Goal: Task Accomplishment & Management: Manage account settings

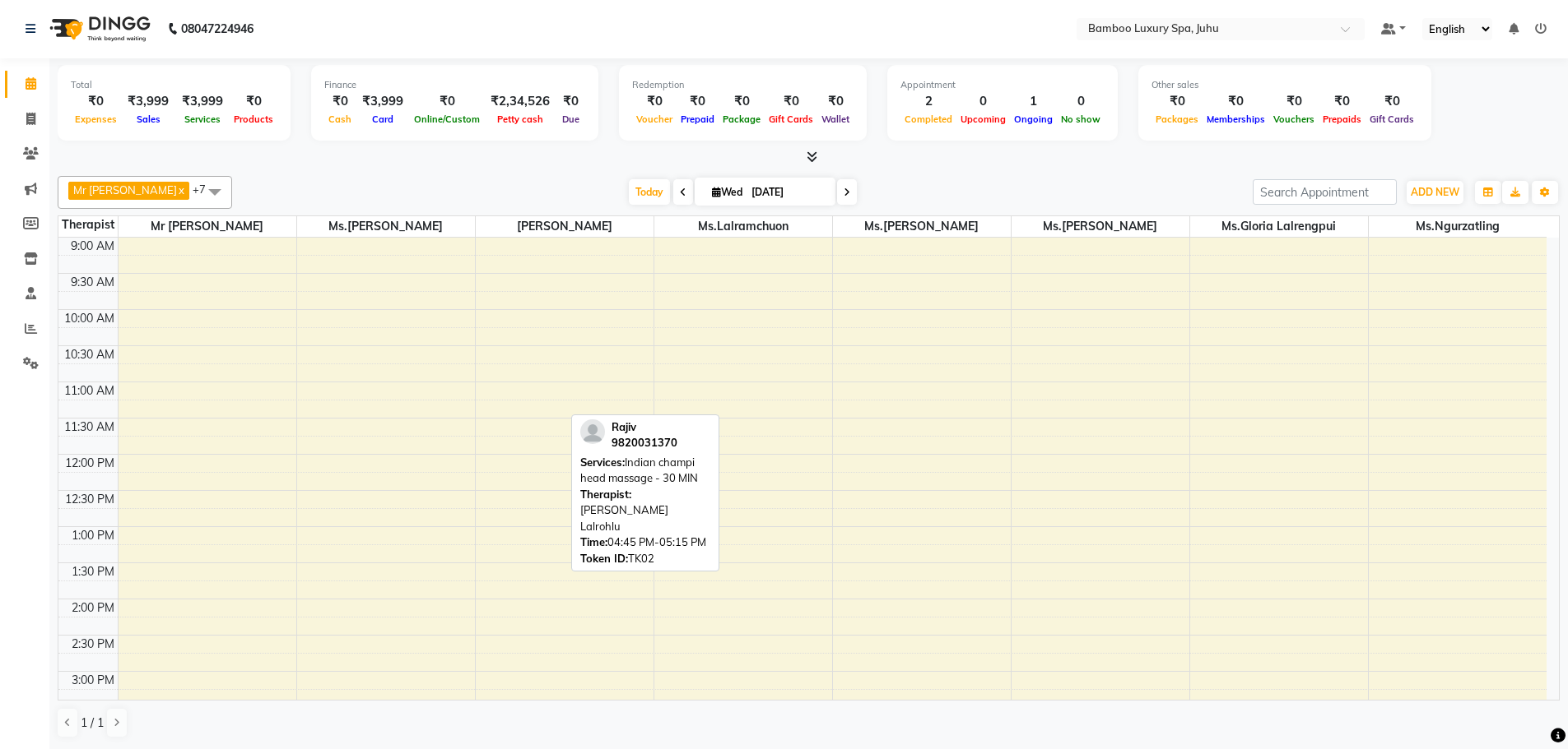
drag, startPoint x: 0, startPoint y: 0, endPoint x: 532, endPoint y: 413, distance: 673.5
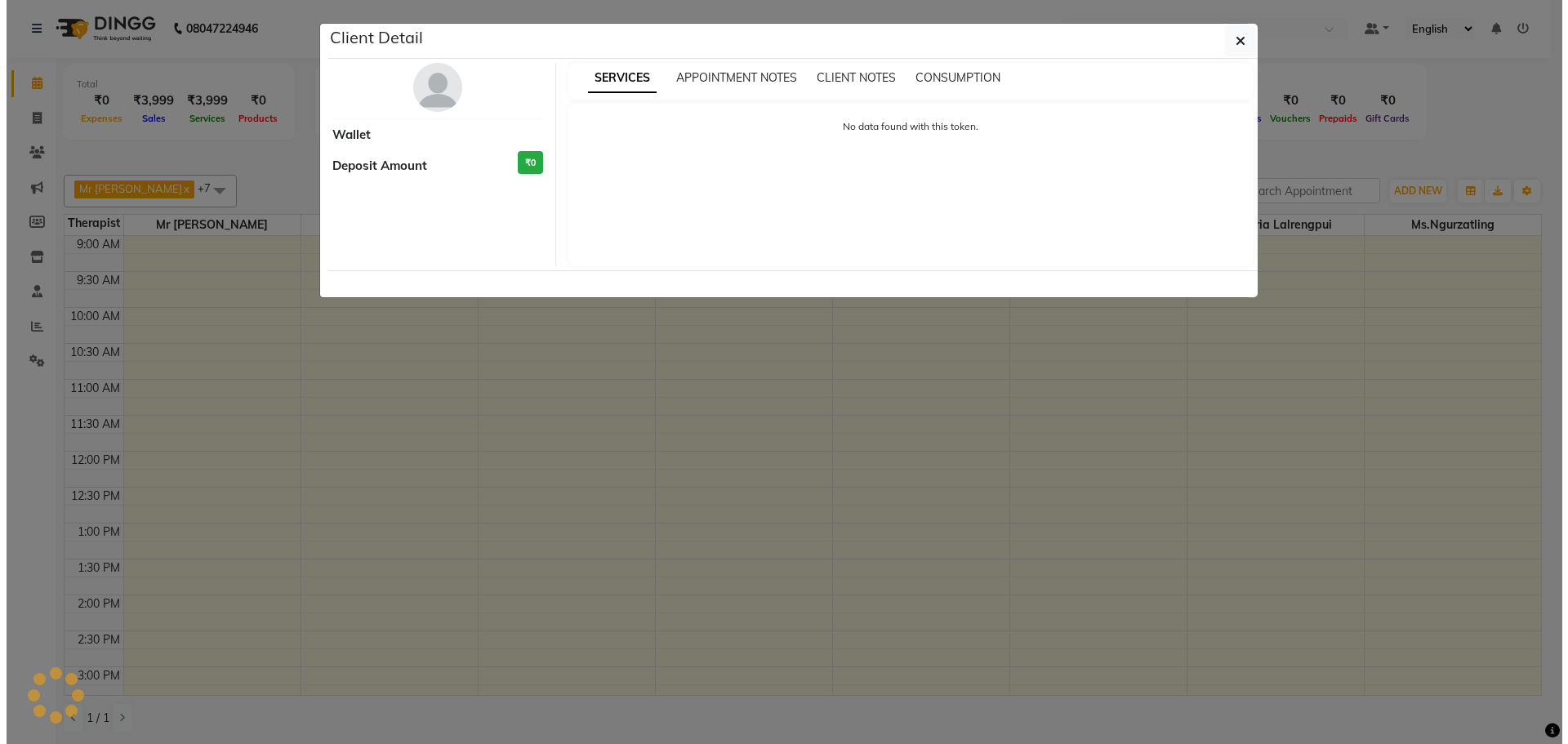
scroll to position [409, 0]
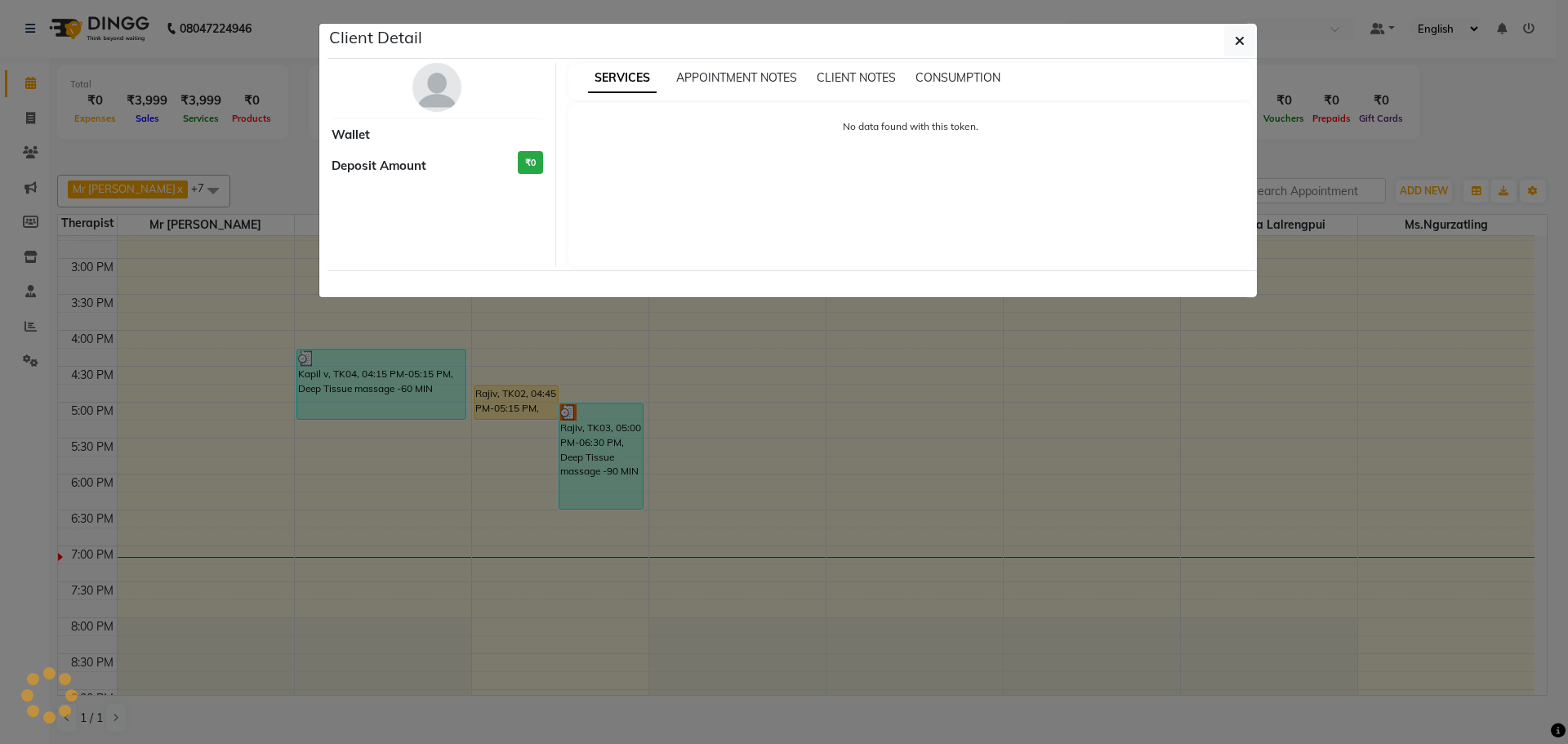
select select "1"
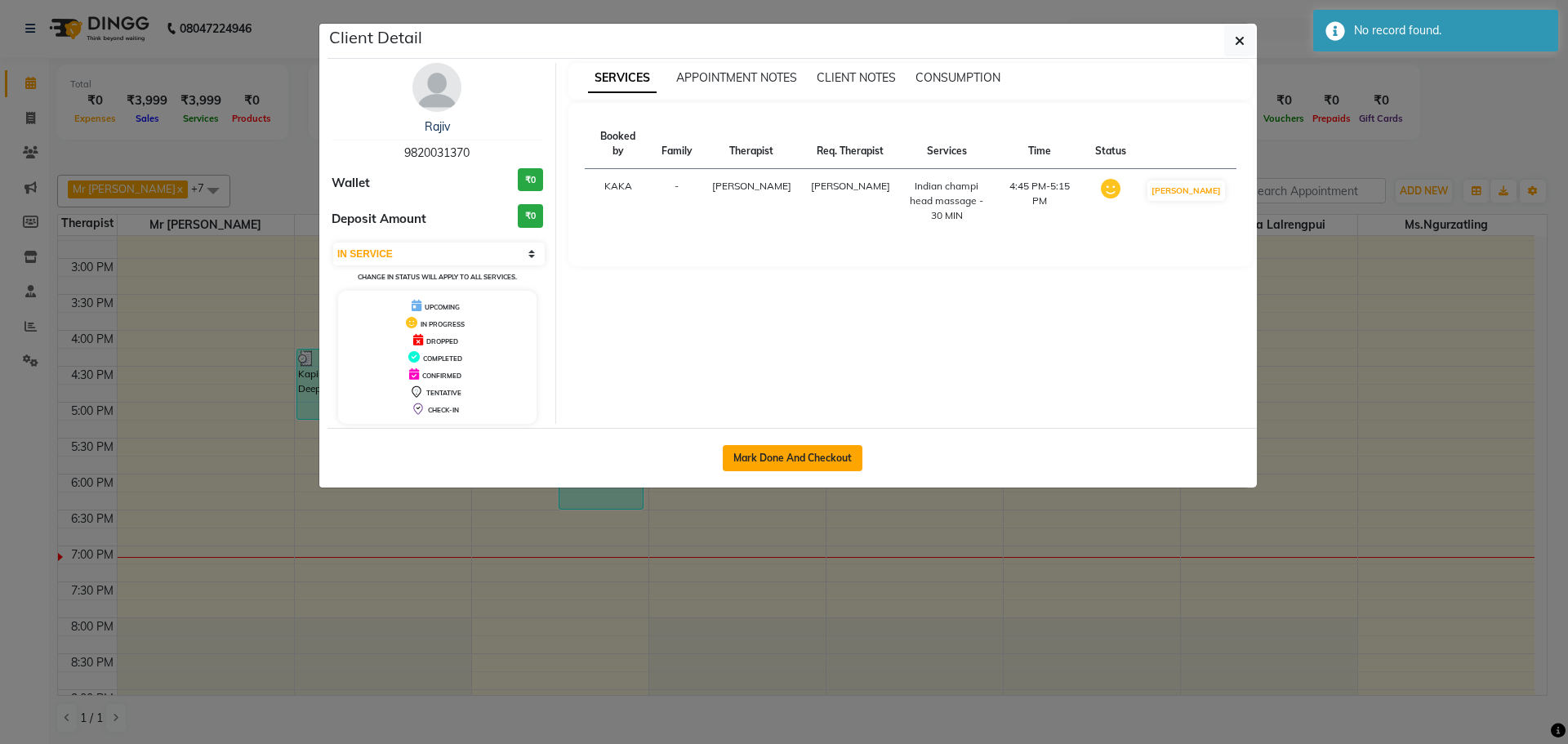
click at [792, 453] on button "Mark Done And Checkout" at bounding box center [793, 457] width 139 height 26
select select "8043"
select select "service"
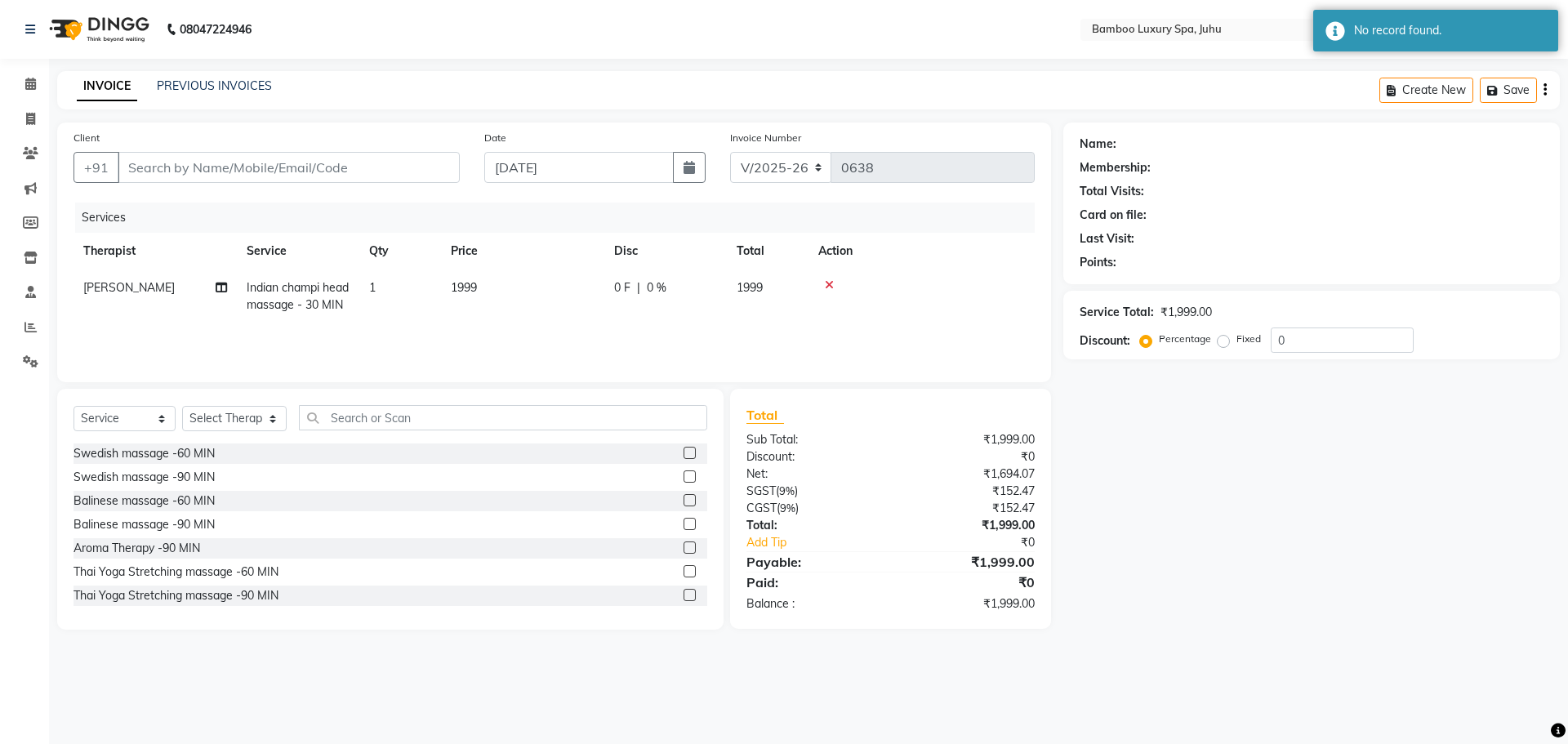
type input "98******70"
select select "75914"
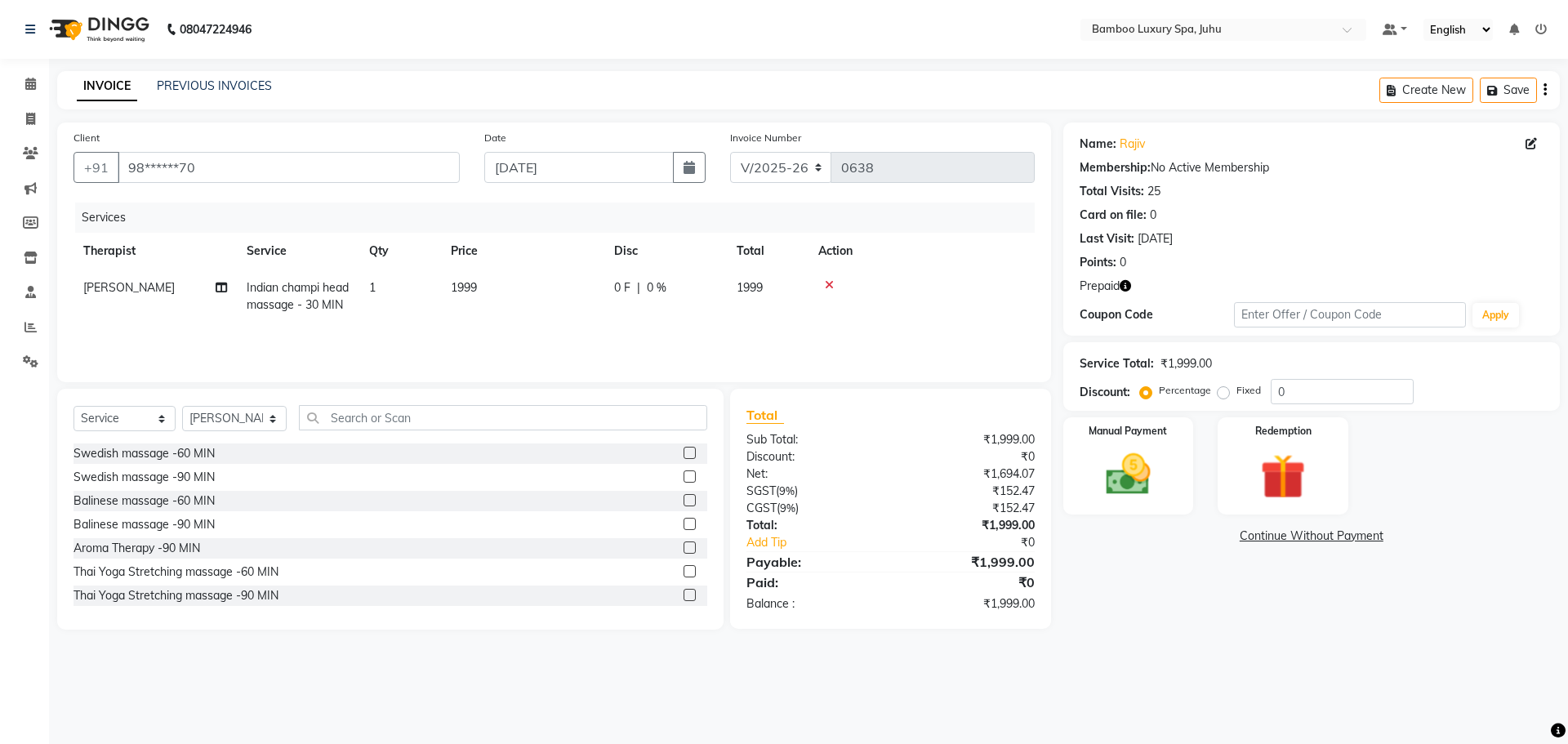
click at [1125, 284] on icon "button" at bounding box center [1126, 286] width 11 height 11
click at [1237, 392] on label "Fixed" at bounding box center [1249, 390] width 25 height 14
click at [1224, 392] on input "Fixed" at bounding box center [1227, 391] width 11 height 11
radio input "true"
drag, startPoint x: 1289, startPoint y: 390, endPoint x: 1247, endPoint y: 389, distance: 42.0
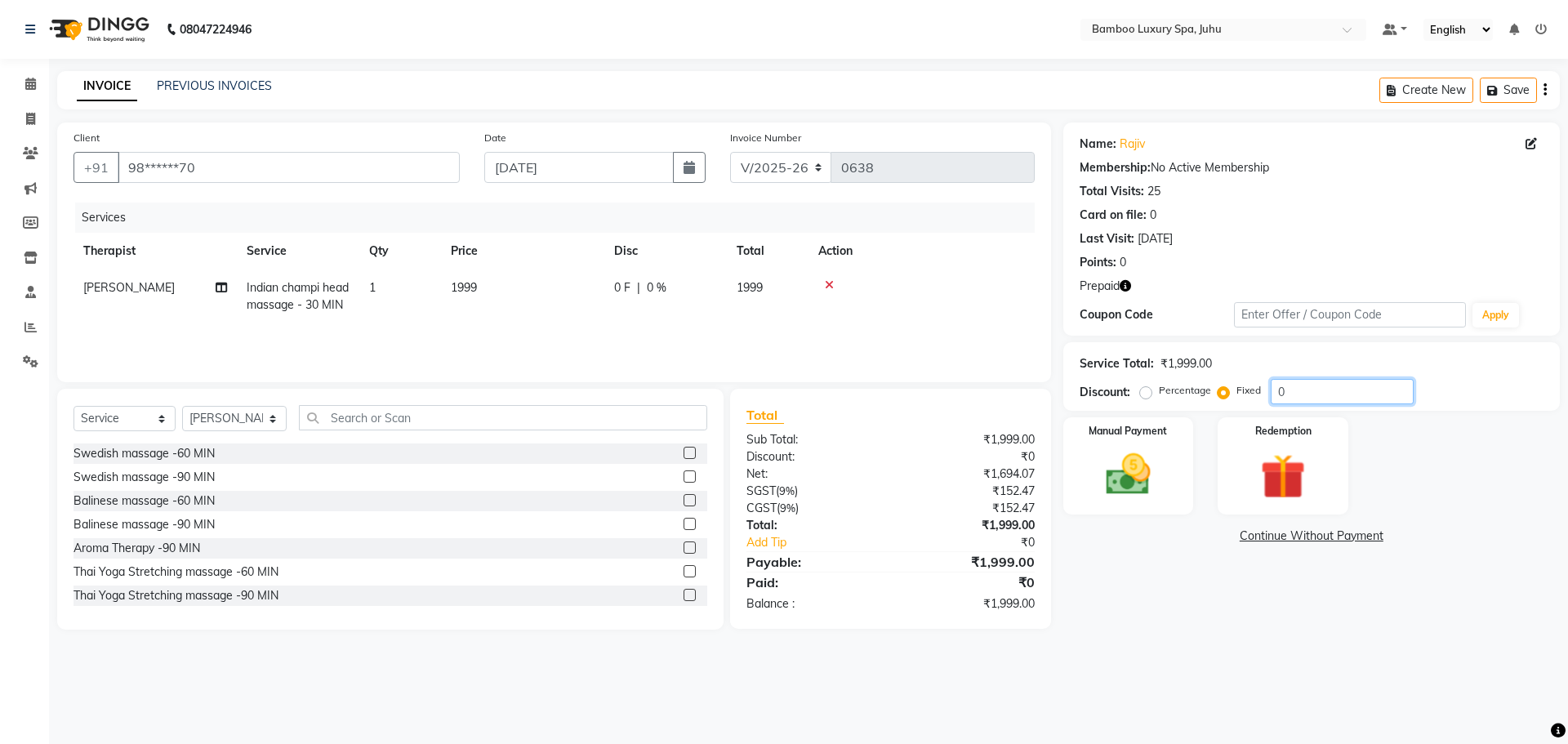
click at [1247, 389] on div "Percentage Fixed 0" at bounding box center [1279, 392] width 270 height 26
type input "646"
click at [32, 88] on icon at bounding box center [31, 83] width 11 height 12
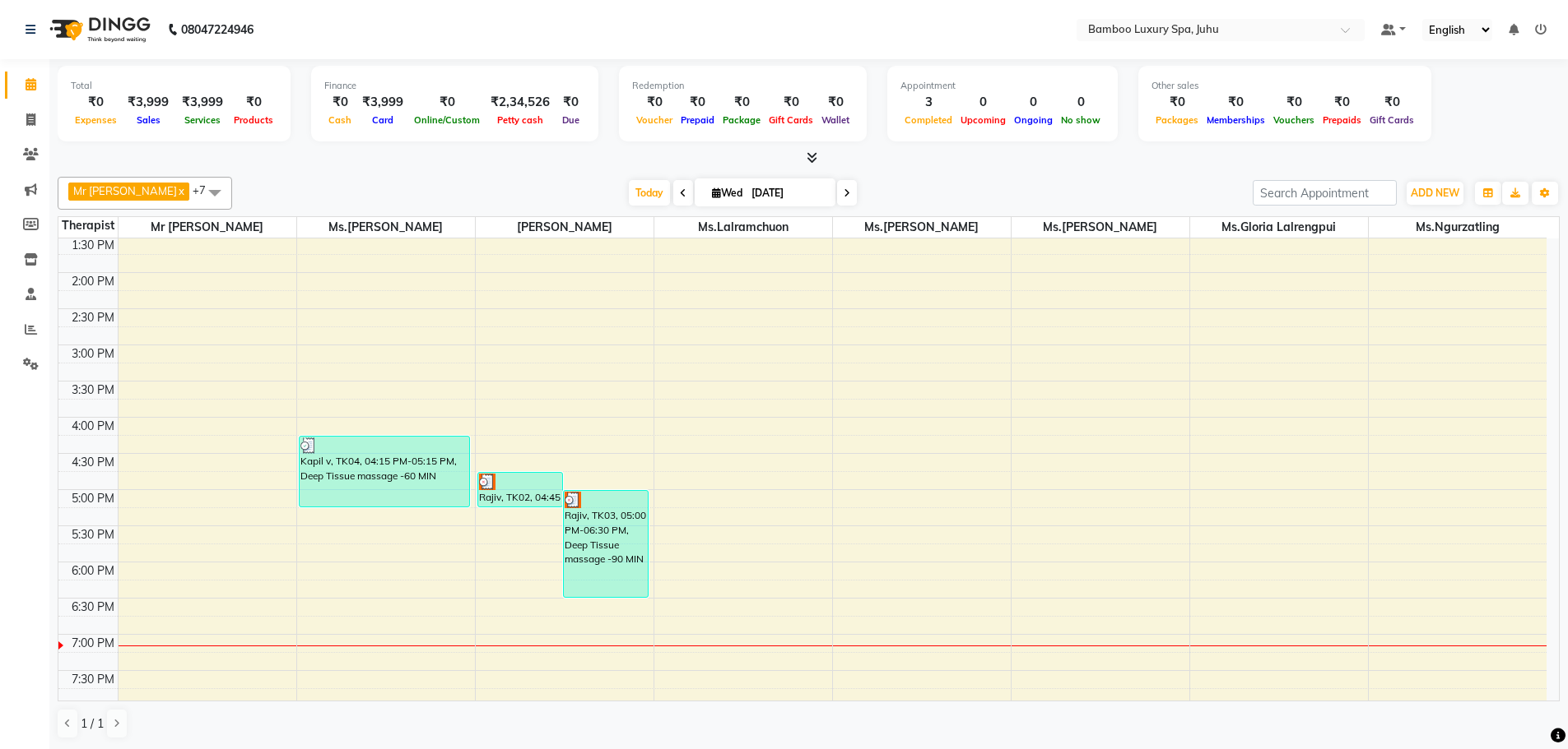
scroll to position [329, 0]
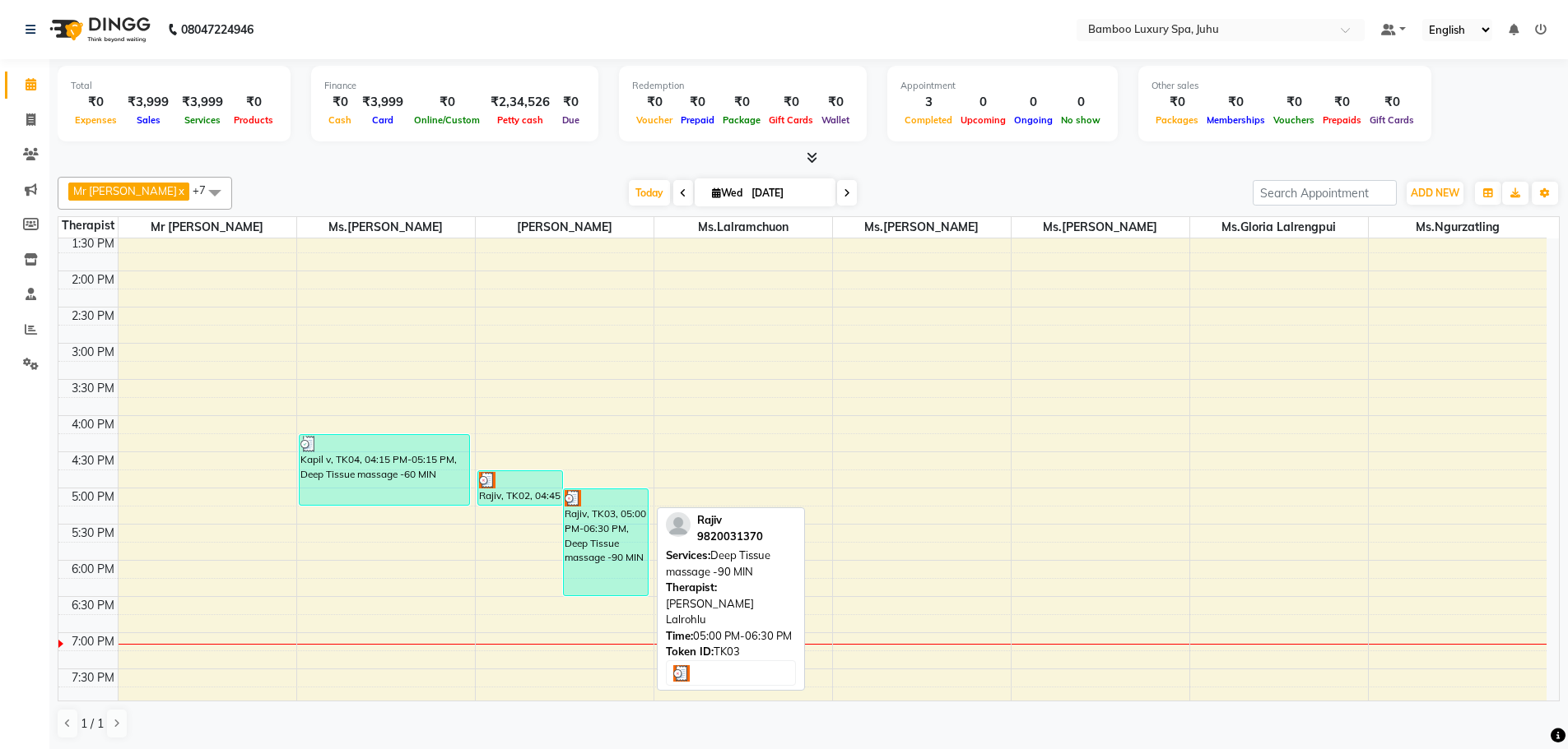
click at [580, 515] on div "Rajiv, TK03, 05:00 PM-06:30 PM, Deep Tissue massage -90 MIN" at bounding box center [605, 542] width 84 height 106
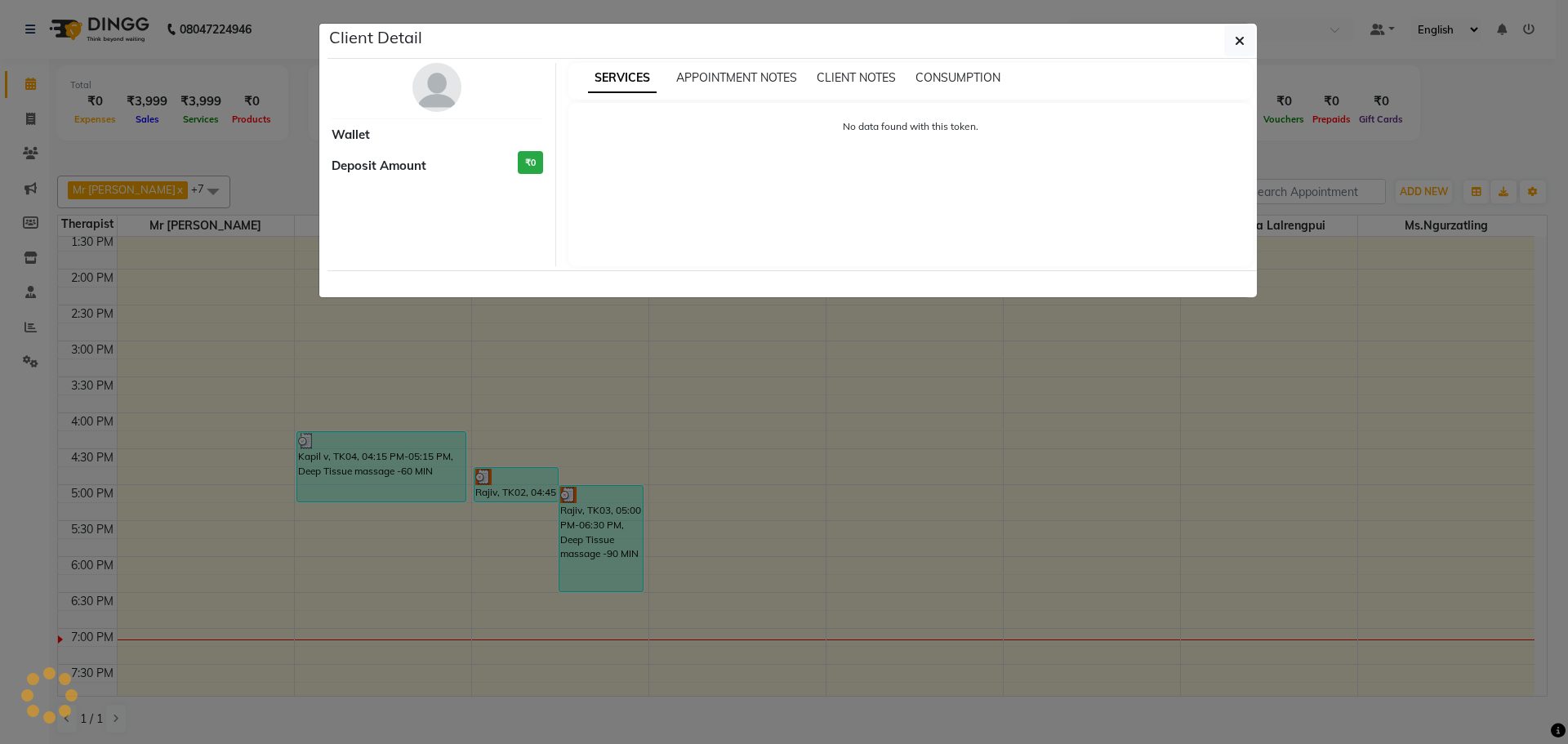
select select "3"
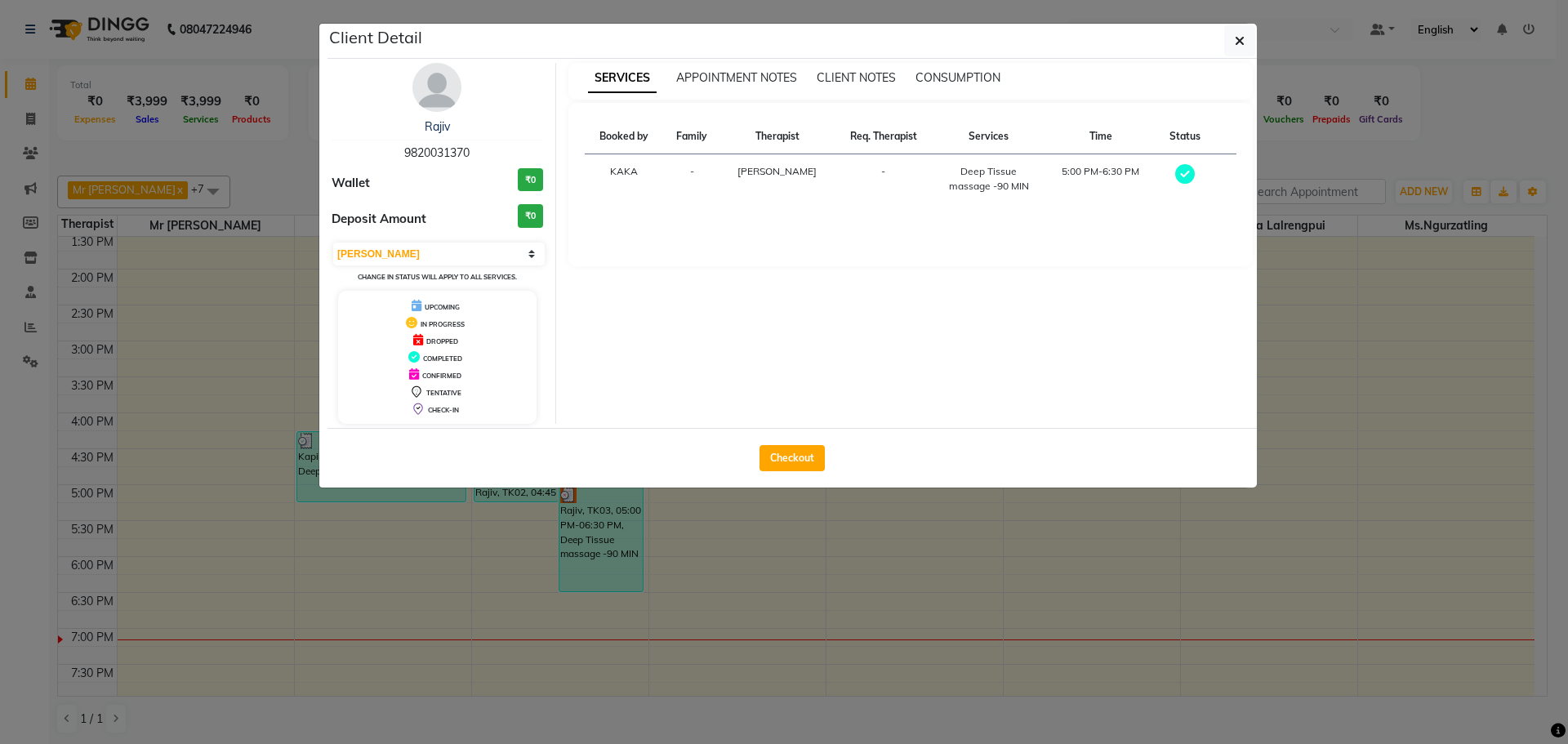
click at [1233, 43] on button "button" at bounding box center [1240, 41] width 32 height 32
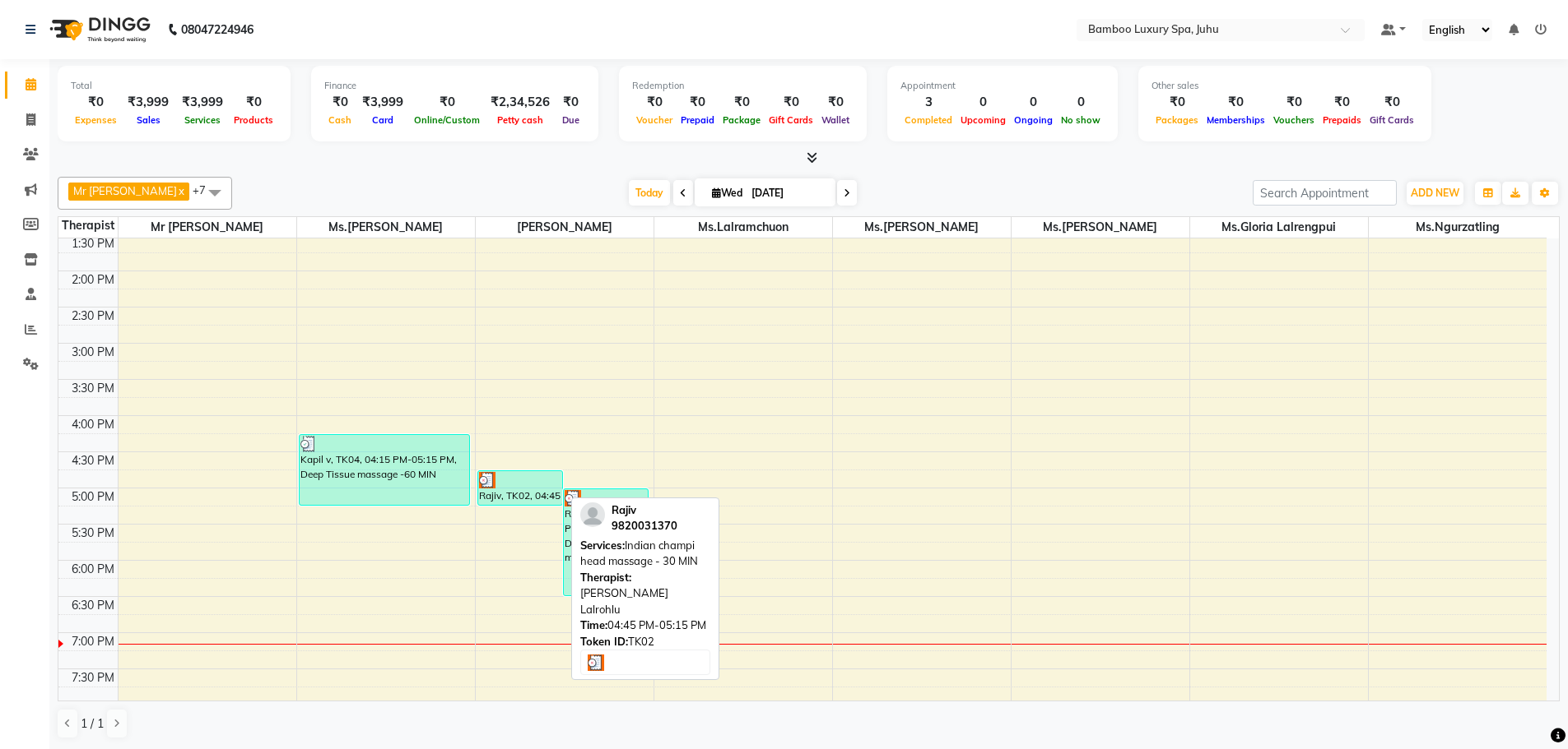
click at [538, 498] on div "Rajiv, TK02, 04:45 PM-05:15 PM, Indian champi head massage - 30 MIN" at bounding box center [519, 487] width 84 height 34
select select "3"
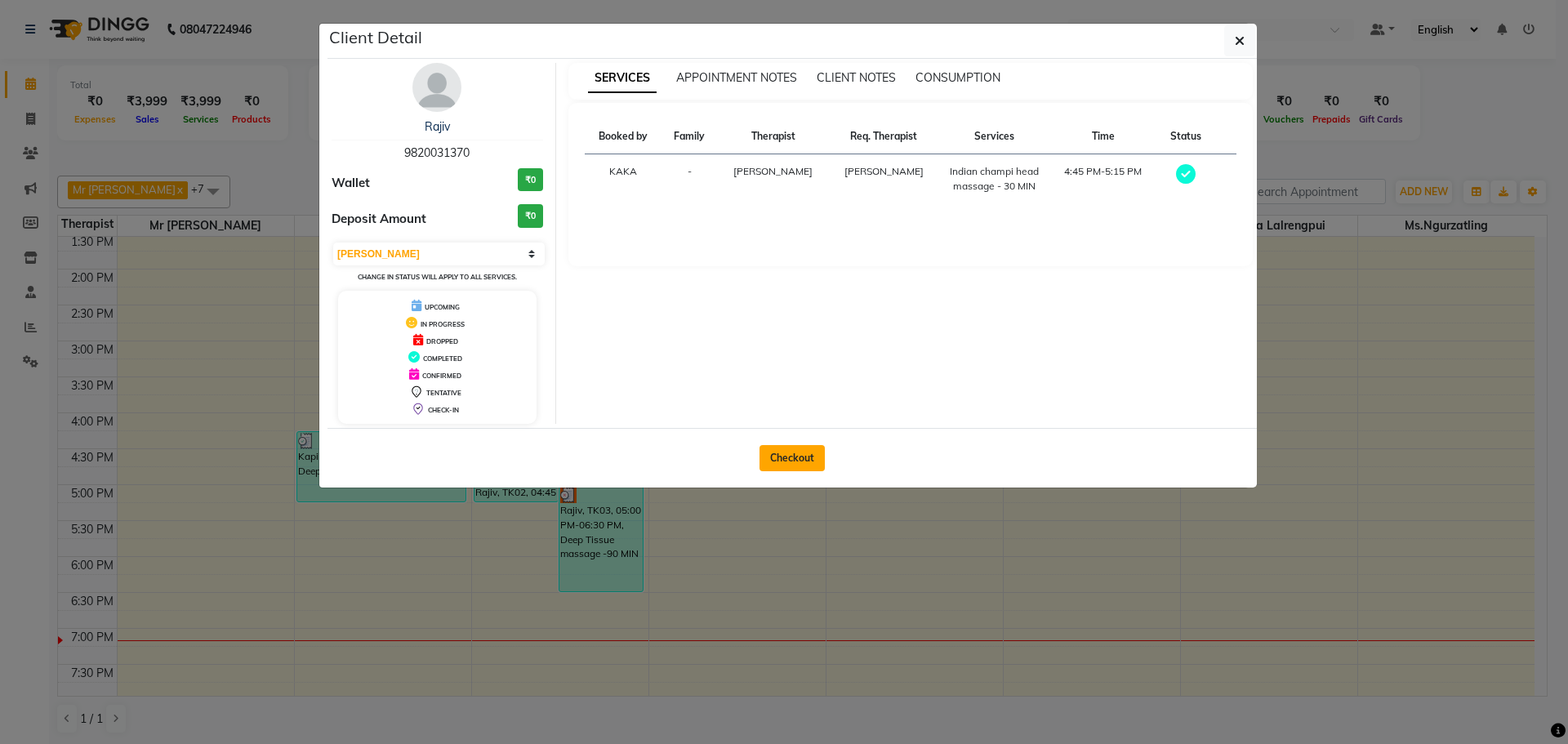
click at [821, 460] on button "Checkout" at bounding box center [793, 457] width 65 height 26
select select "service"
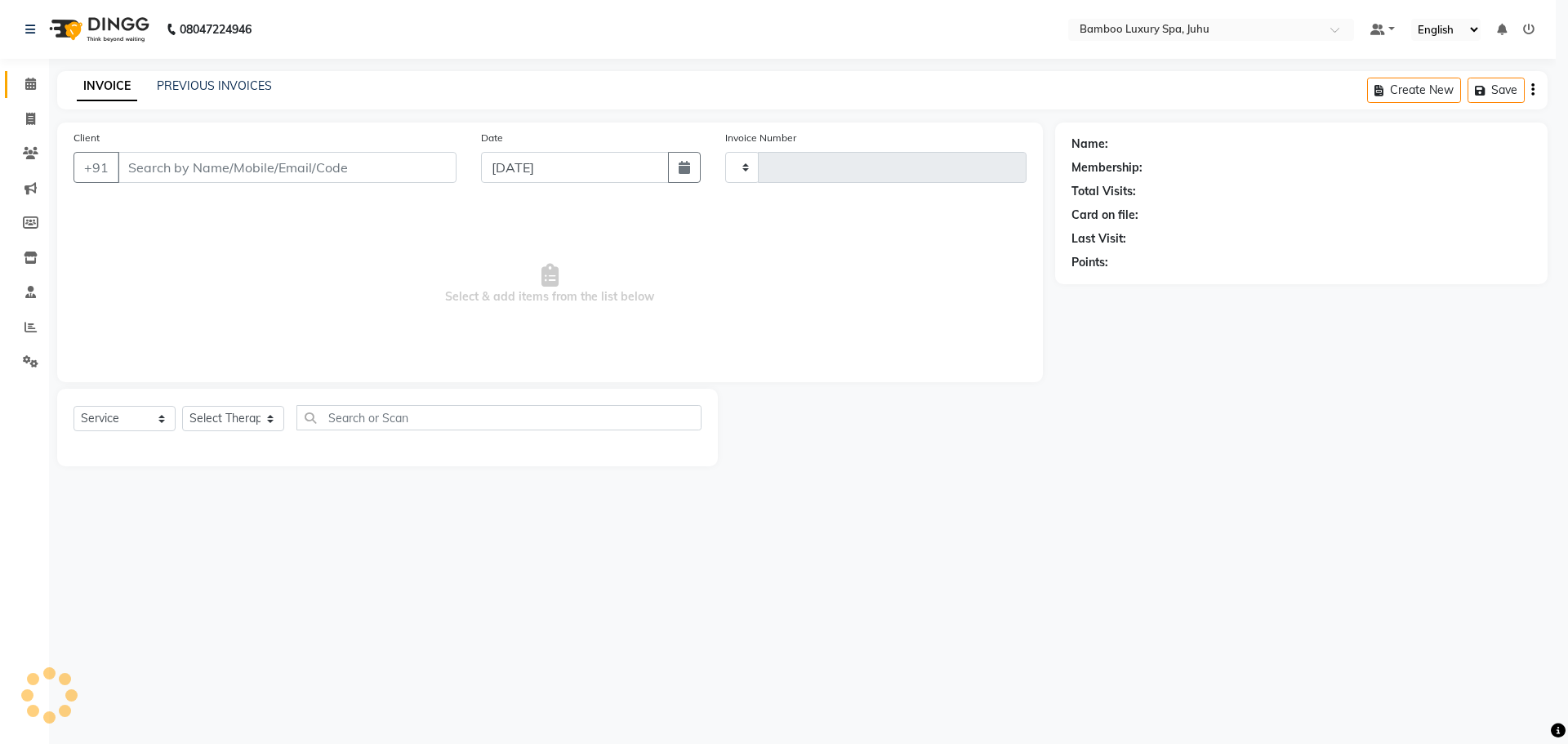
type input "0638"
select select "8043"
type input "98******70"
select select "75914"
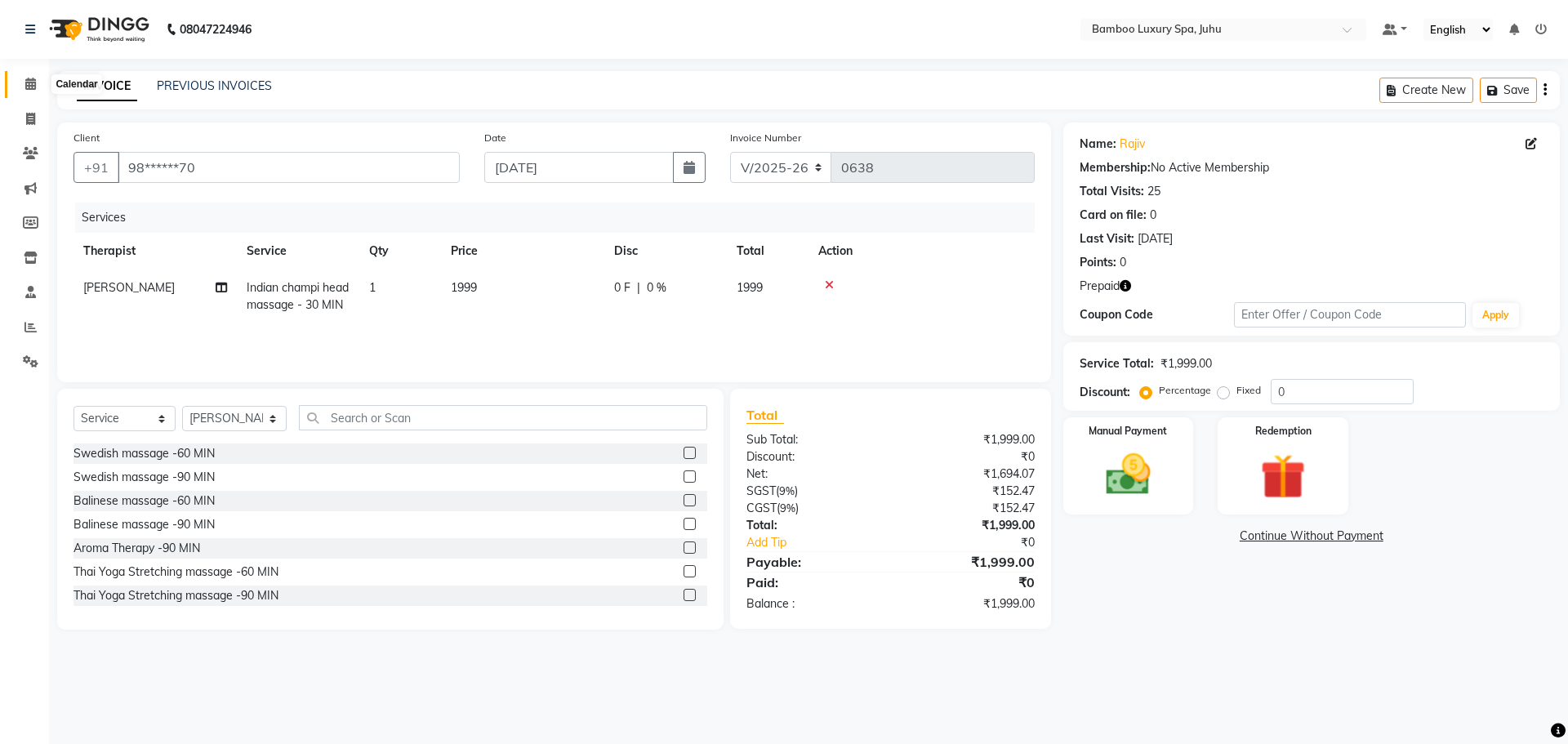
click at [25, 94] on span at bounding box center [31, 85] width 29 height 19
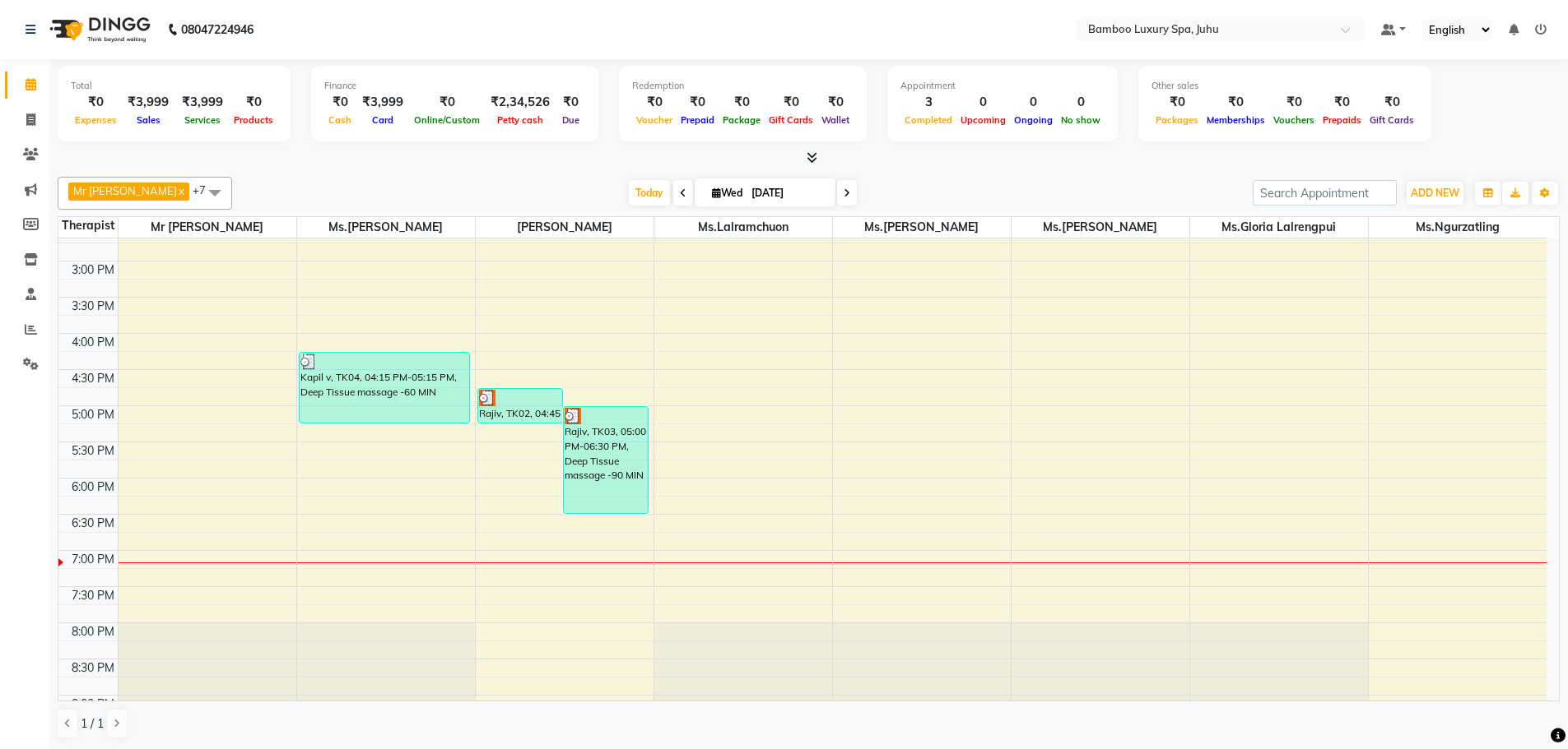
scroll to position [493, 0]
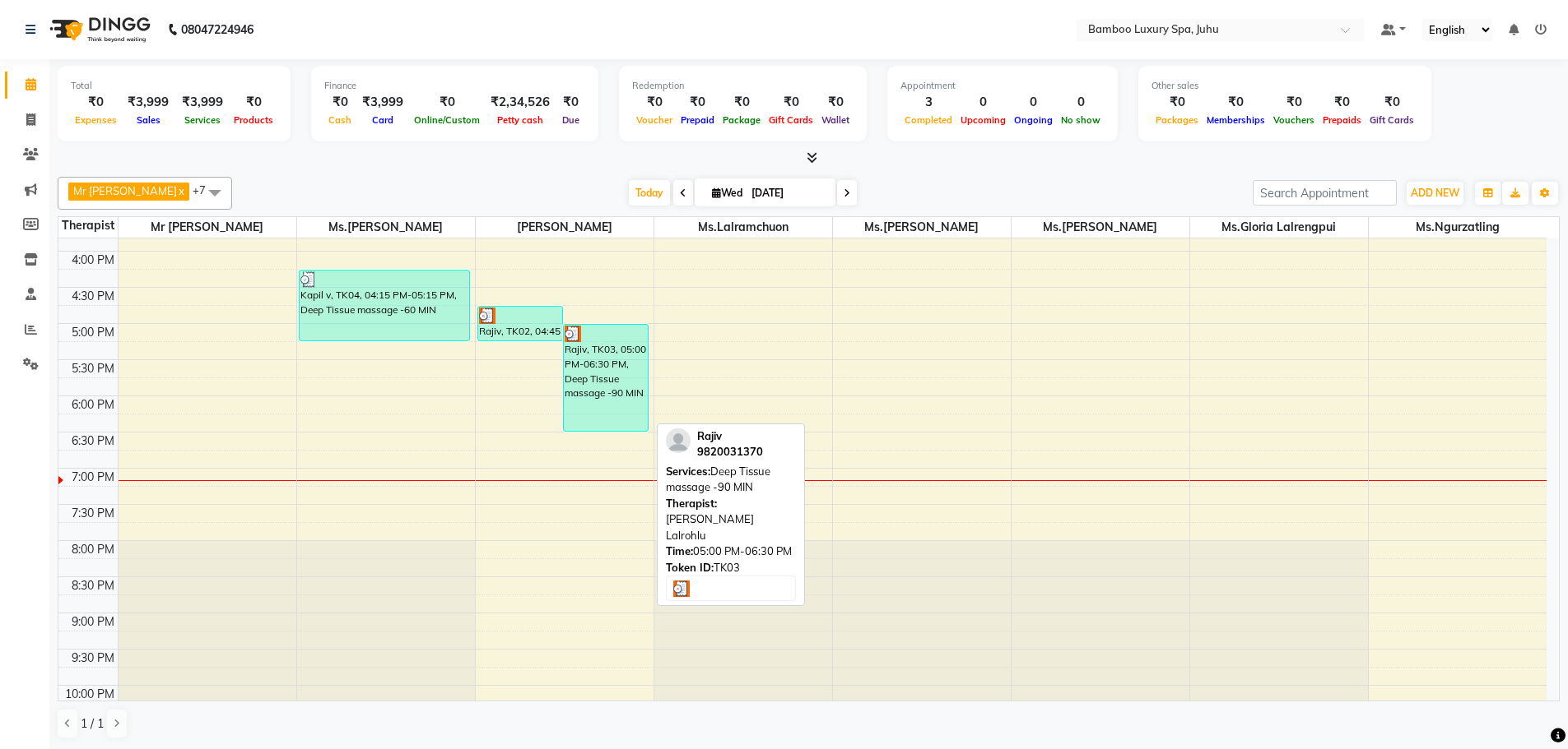
click at [623, 377] on div "Rajiv, TK03, 05:00 PM-06:30 PM, Deep Tissue massage -90 MIN" at bounding box center [605, 378] width 84 height 106
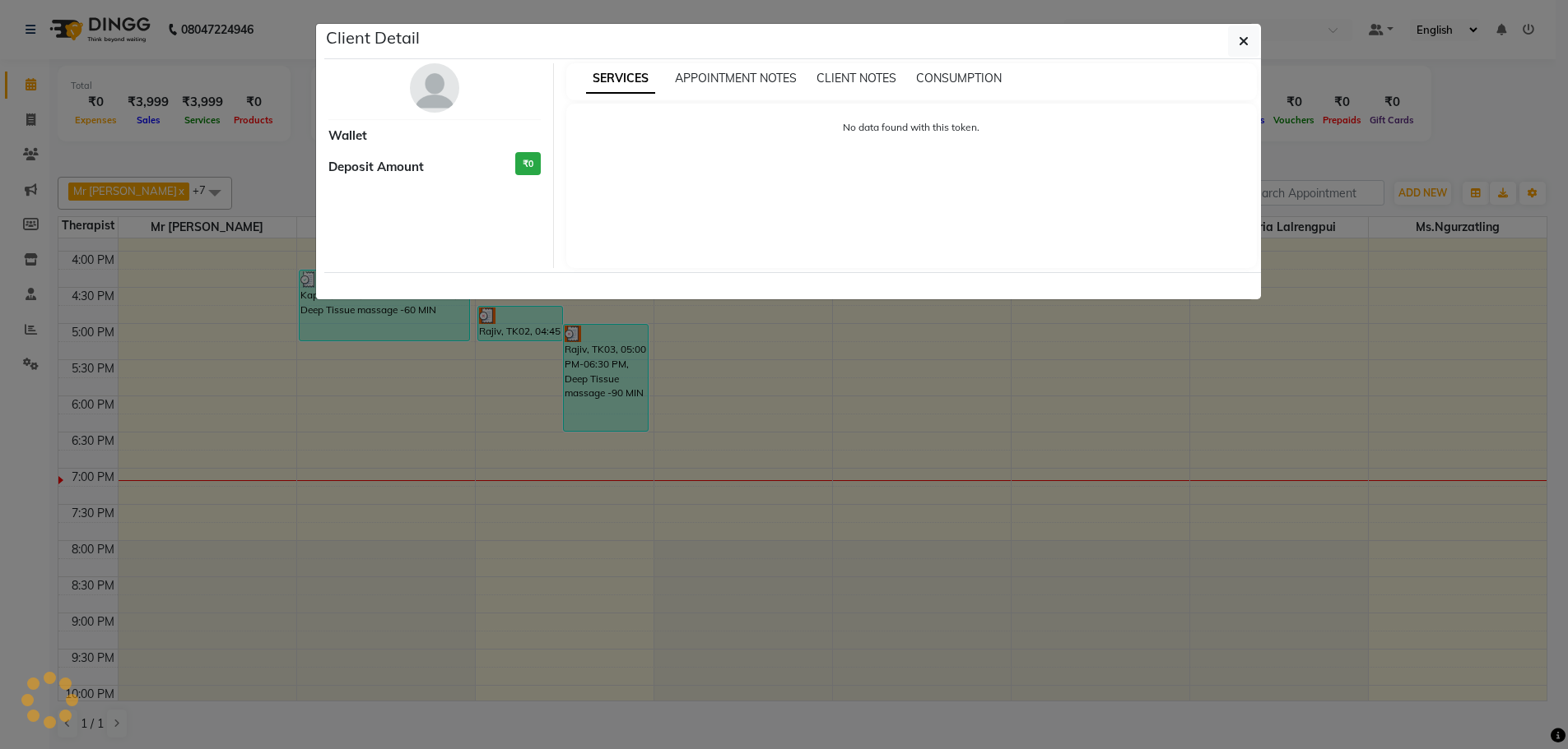
select select "3"
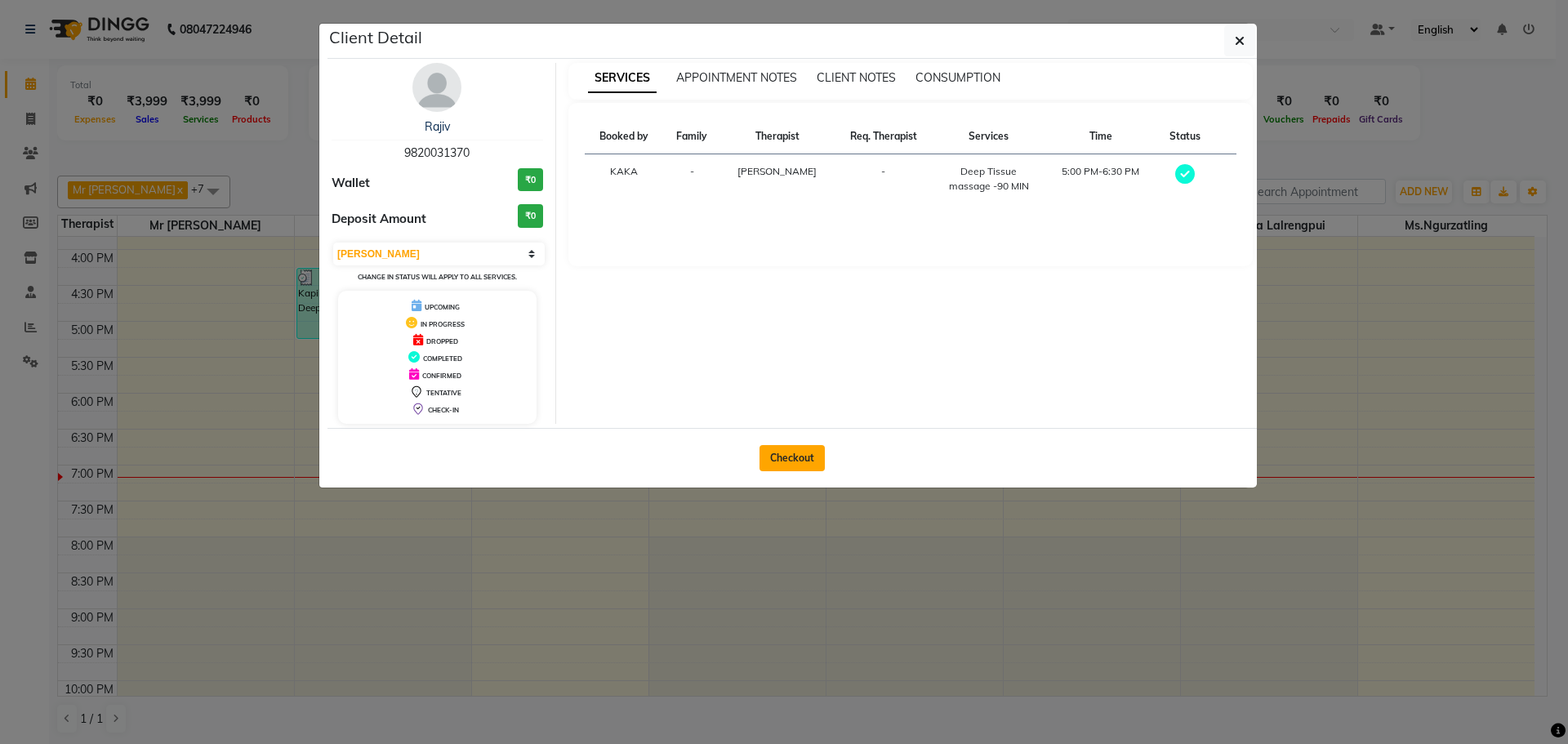
click at [788, 465] on button "Checkout" at bounding box center [793, 457] width 65 height 26
select select "service"
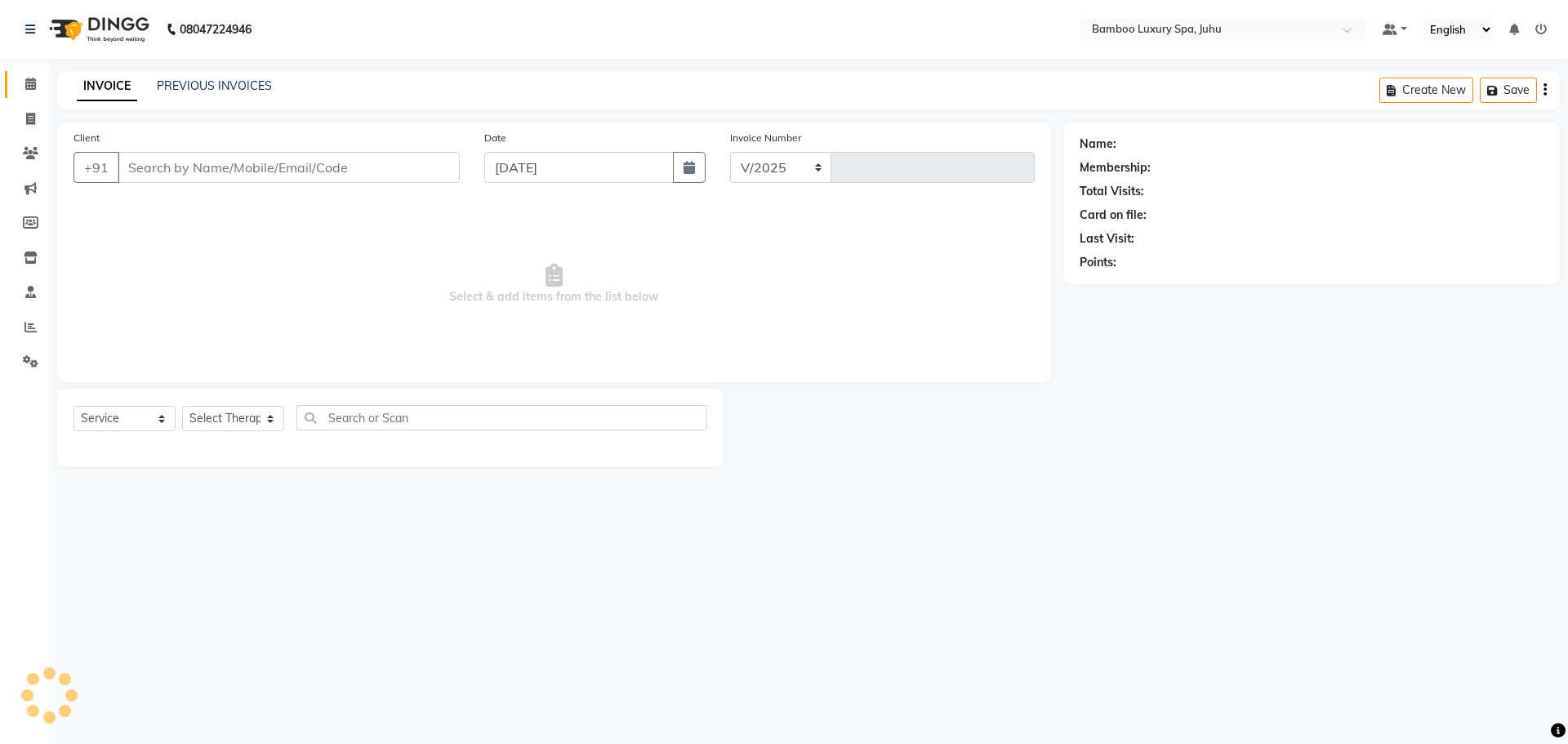
select select "8043"
type input "0638"
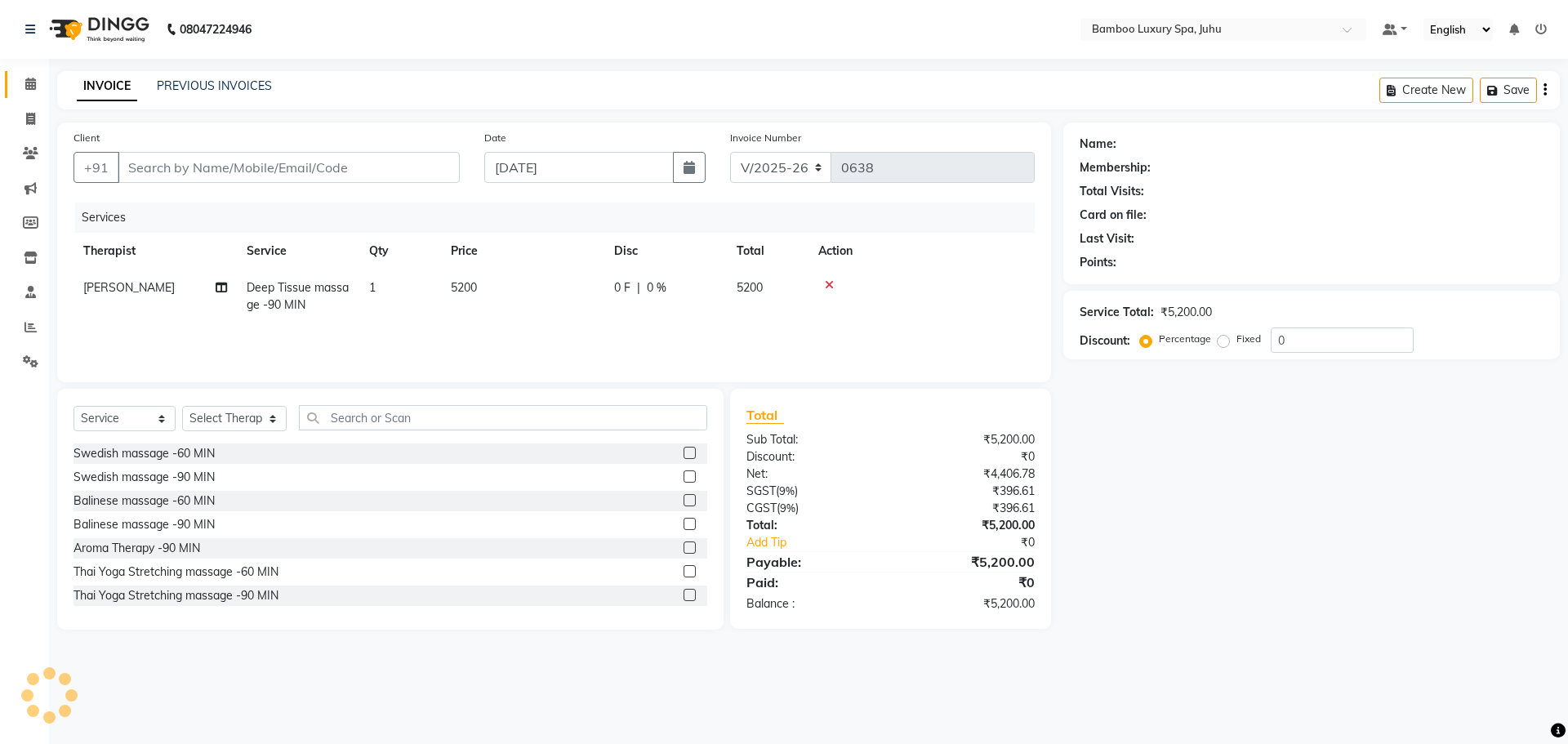
type input "98******70"
select select "75914"
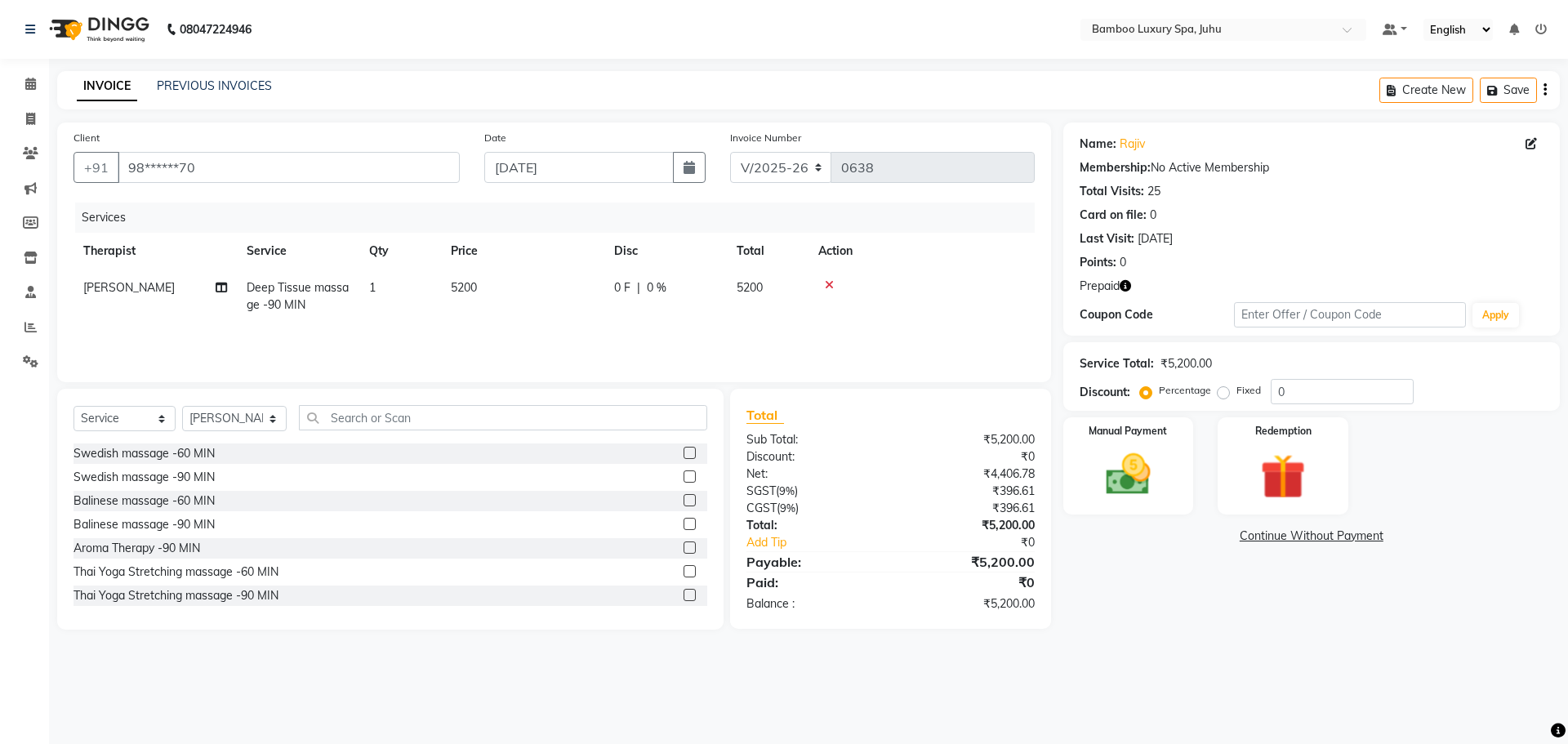
click at [1129, 288] on icon "button" at bounding box center [1126, 286] width 11 height 11
drag, startPoint x: 1221, startPoint y: 393, endPoint x: 1284, endPoint y: 396, distance: 63.1
click at [1237, 393] on label "Fixed" at bounding box center [1249, 390] width 25 height 14
click at [1223, 393] on input "Fixed" at bounding box center [1227, 391] width 11 height 11
radio input "true"
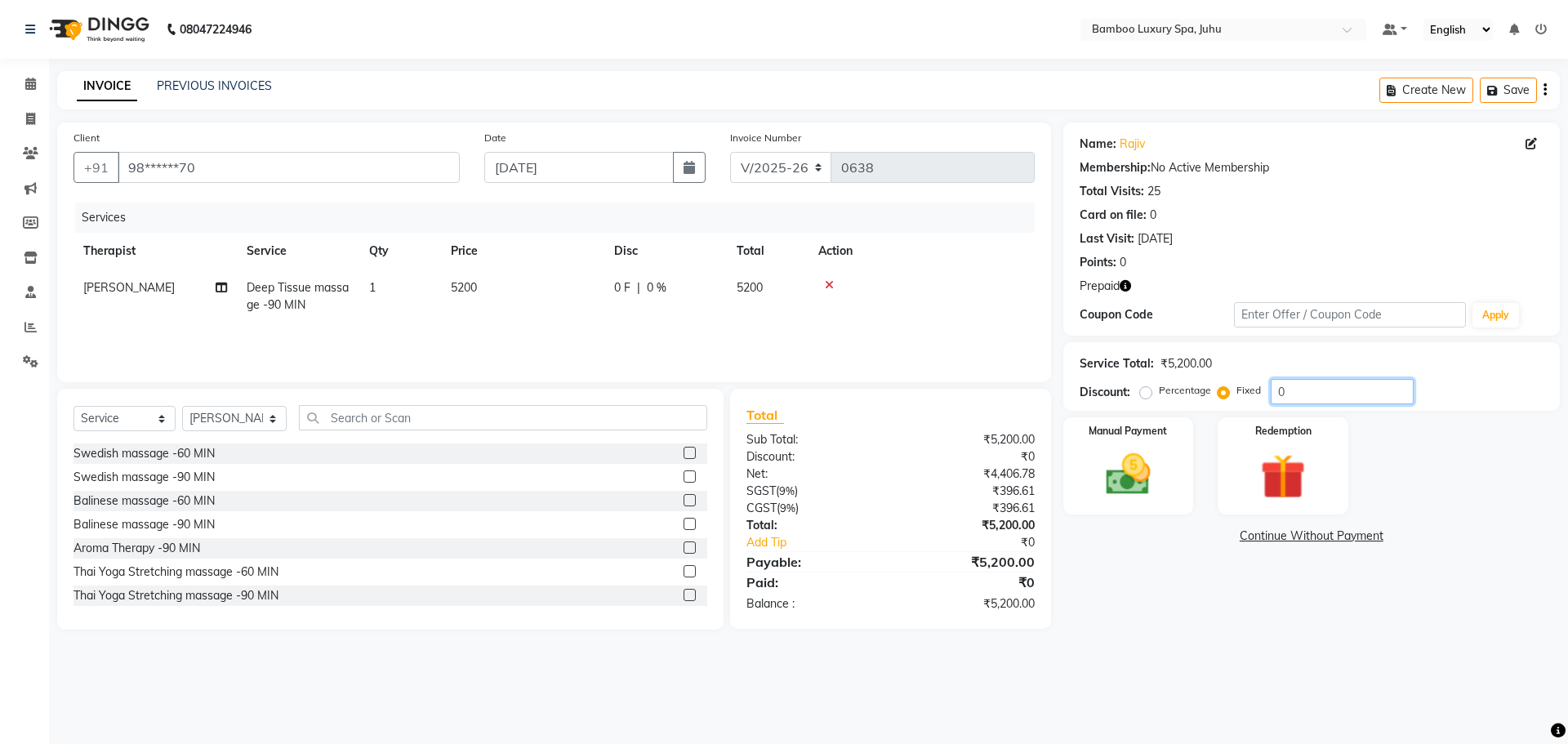
drag, startPoint x: 1200, startPoint y: 393, endPoint x: 1195, endPoint y: 384, distance: 10.3
click at [1198, 393] on div "Percentage Fixed 0" at bounding box center [1279, 392] width 270 height 26
type input "1823"
click at [1288, 480] on img at bounding box center [1283, 477] width 76 height 58
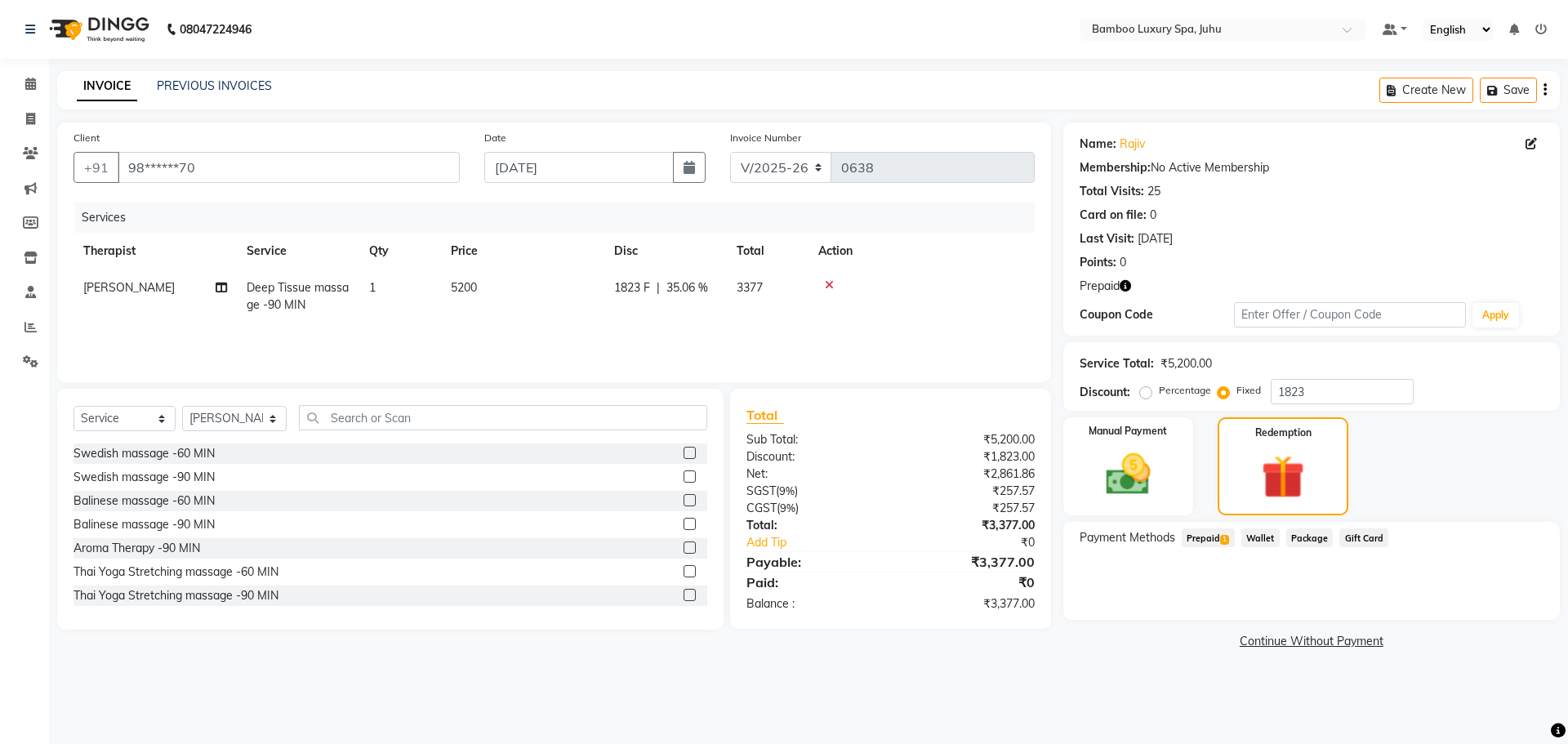
click at [1206, 540] on span "Prepaid 1" at bounding box center [1209, 538] width 53 height 19
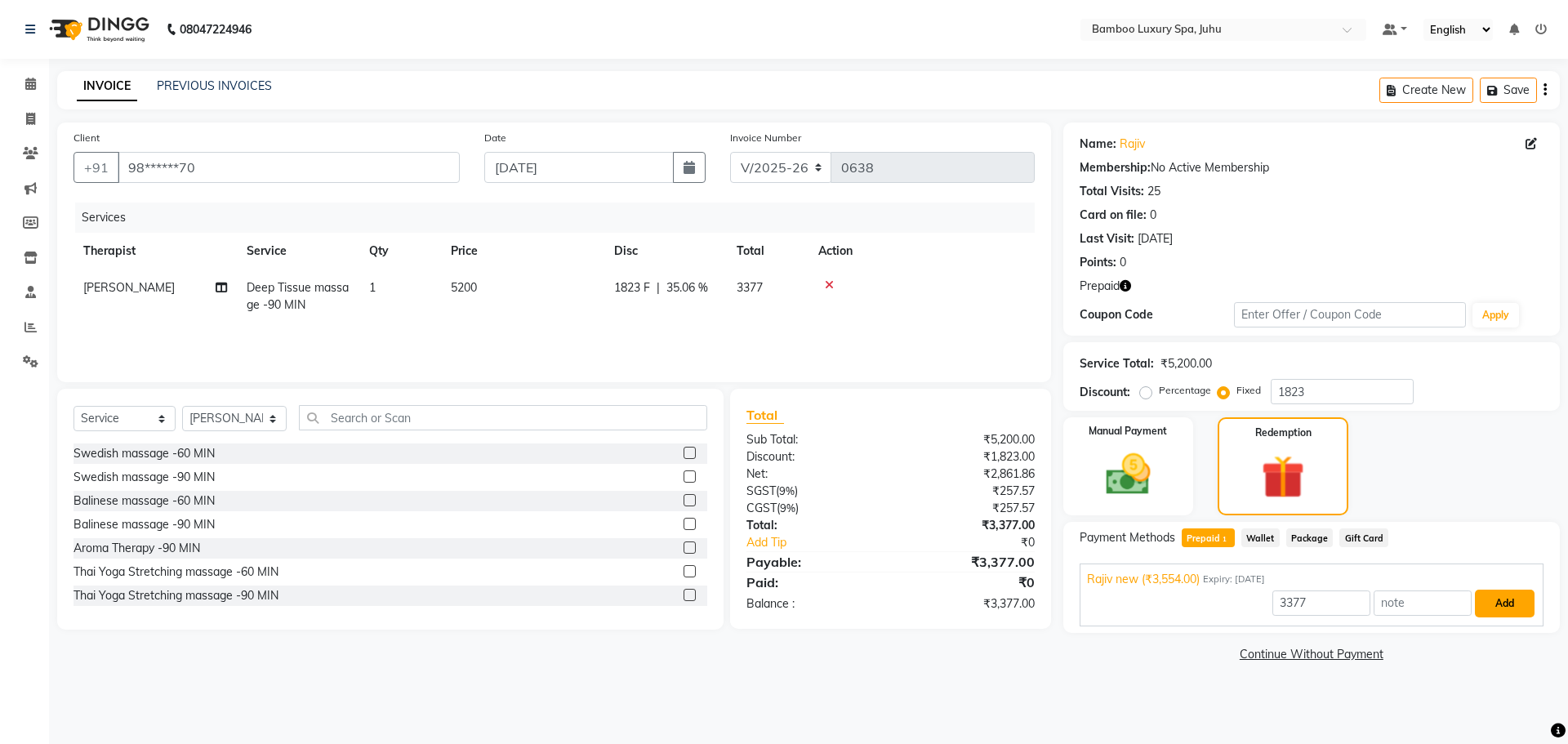
click at [1495, 605] on button "Add" at bounding box center [1505, 604] width 59 height 28
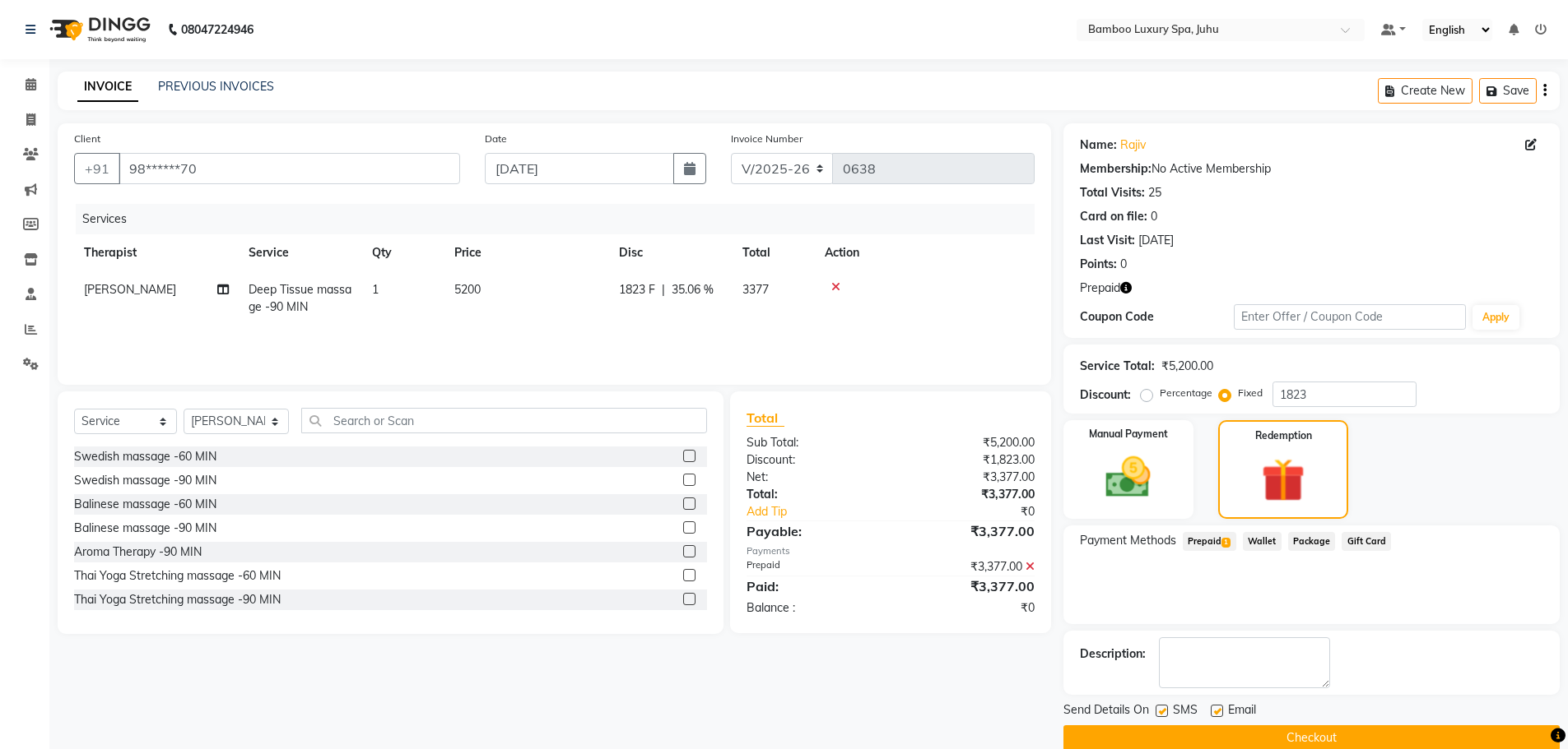
click at [1214, 714] on label at bounding box center [1216, 711] width 13 height 12
click at [1214, 714] on input "checkbox" at bounding box center [1215, 712] width 11 height 11
checkbox input "false"
click at [1164, 712] on label at bounding box center [1161, 711] width 13 height 12
click at [1164, 712] on input "checkbox" at bounding box center [1160, 712] width 11 height 11
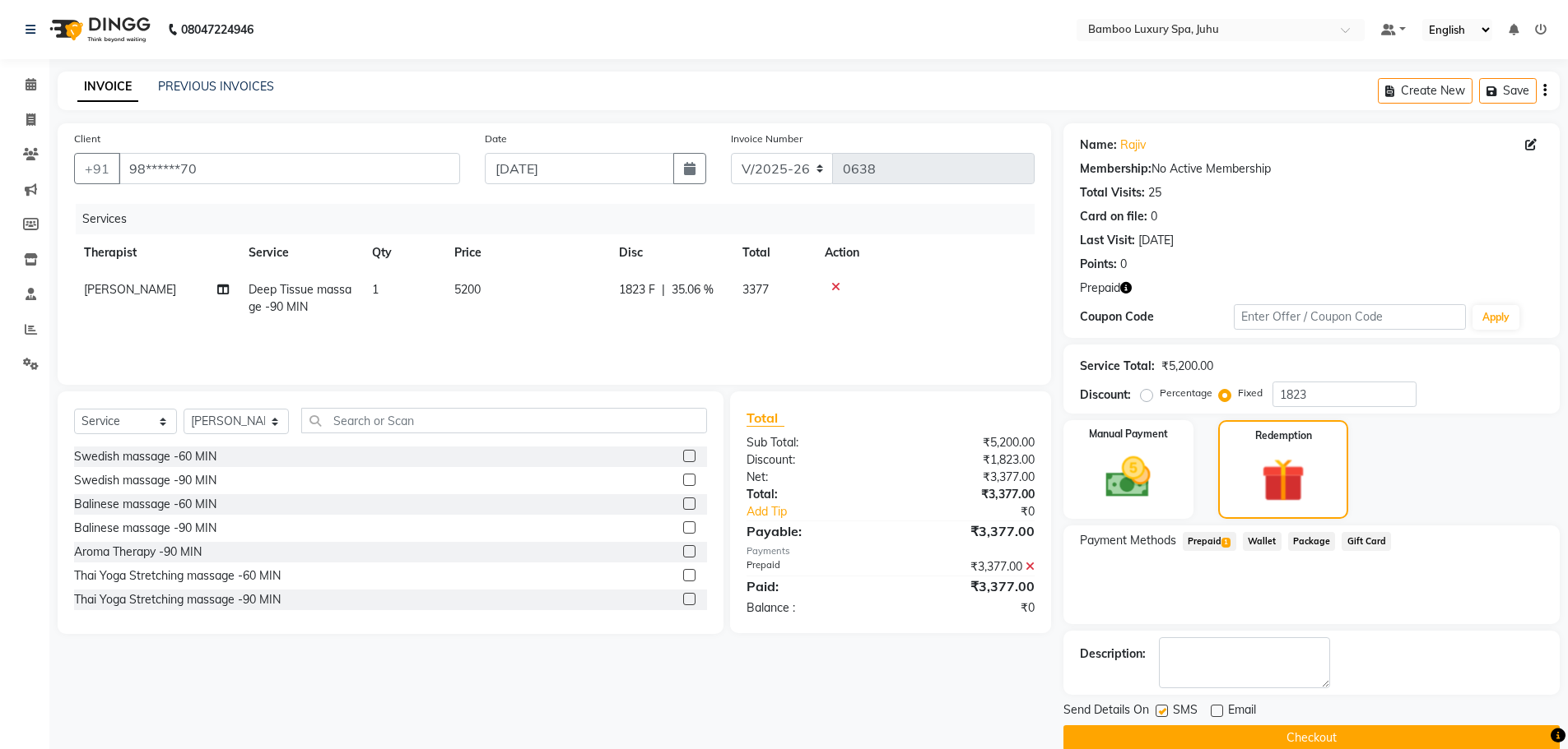
checkbox input "false"
click at [1190, 741] on button "Checkout" at bounding box center [1311, 737] width 496 height 26
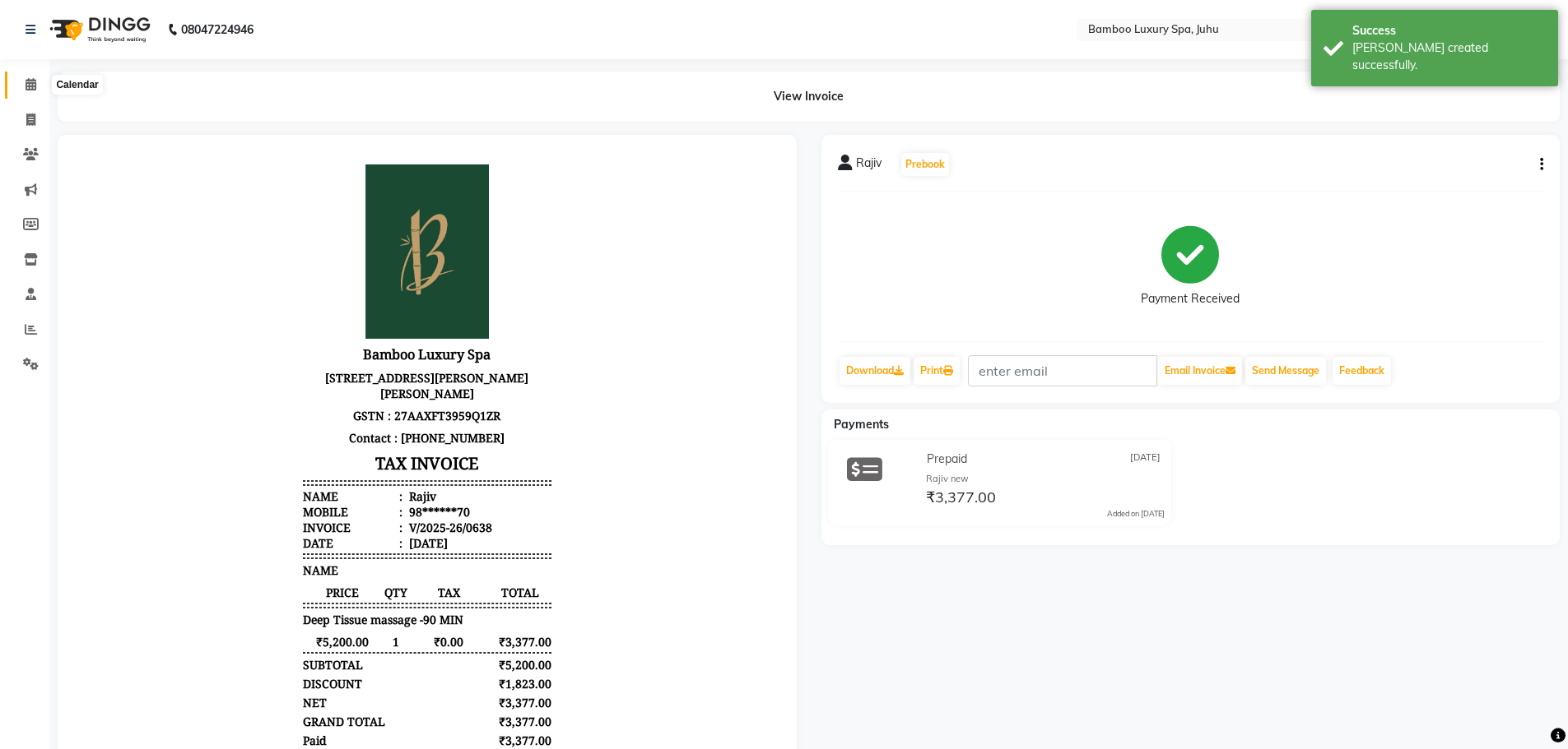
click at [33, 90] on span at bounding box center [31, 86] width 29 height 19
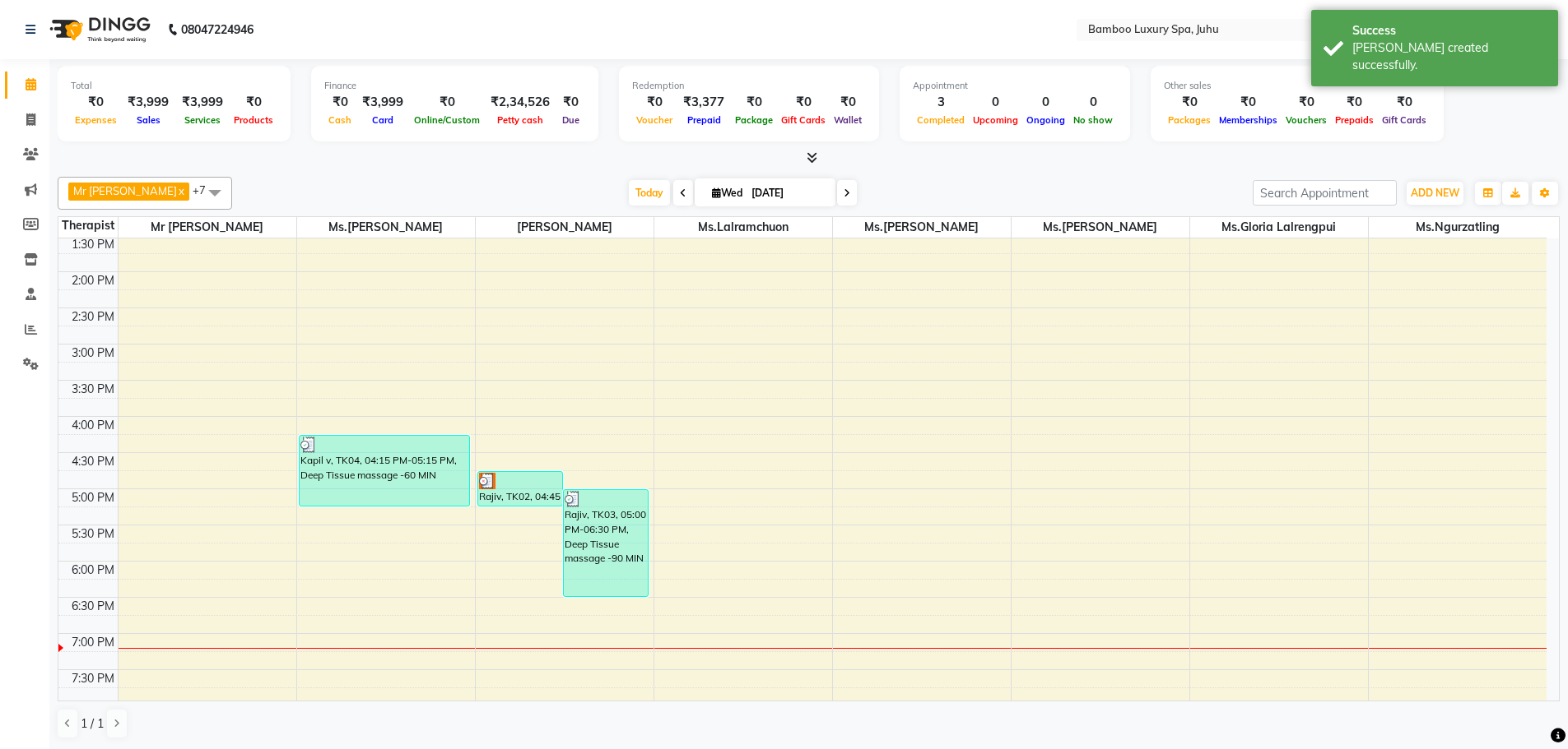
scroll to position [329, 0]
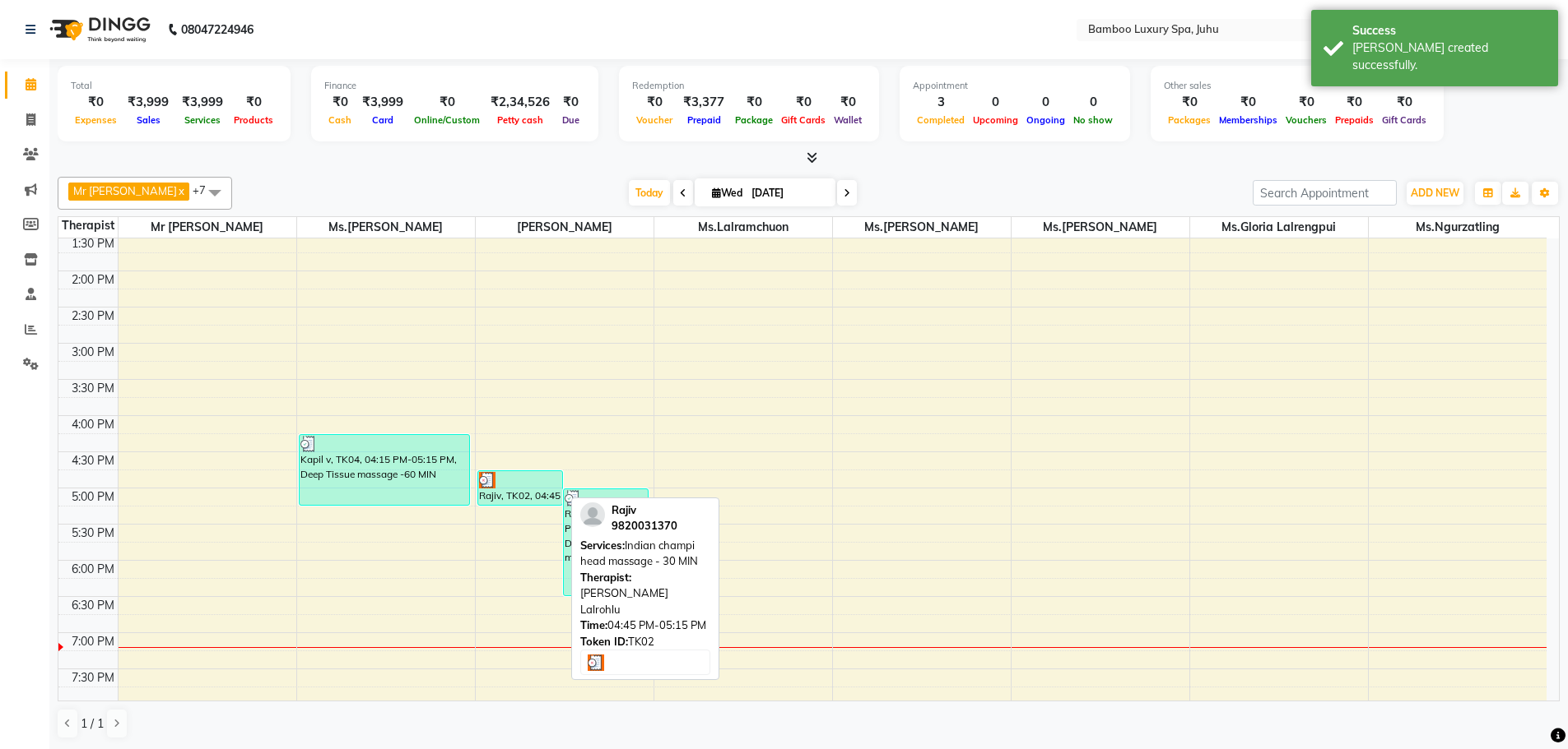
click at [545, 493] on div "Rajiv, TK02, 04:45 PM-05:15 PM, Indian champi head massage - 30 MIN" at bounding box center [519, 487] width 84 height 34
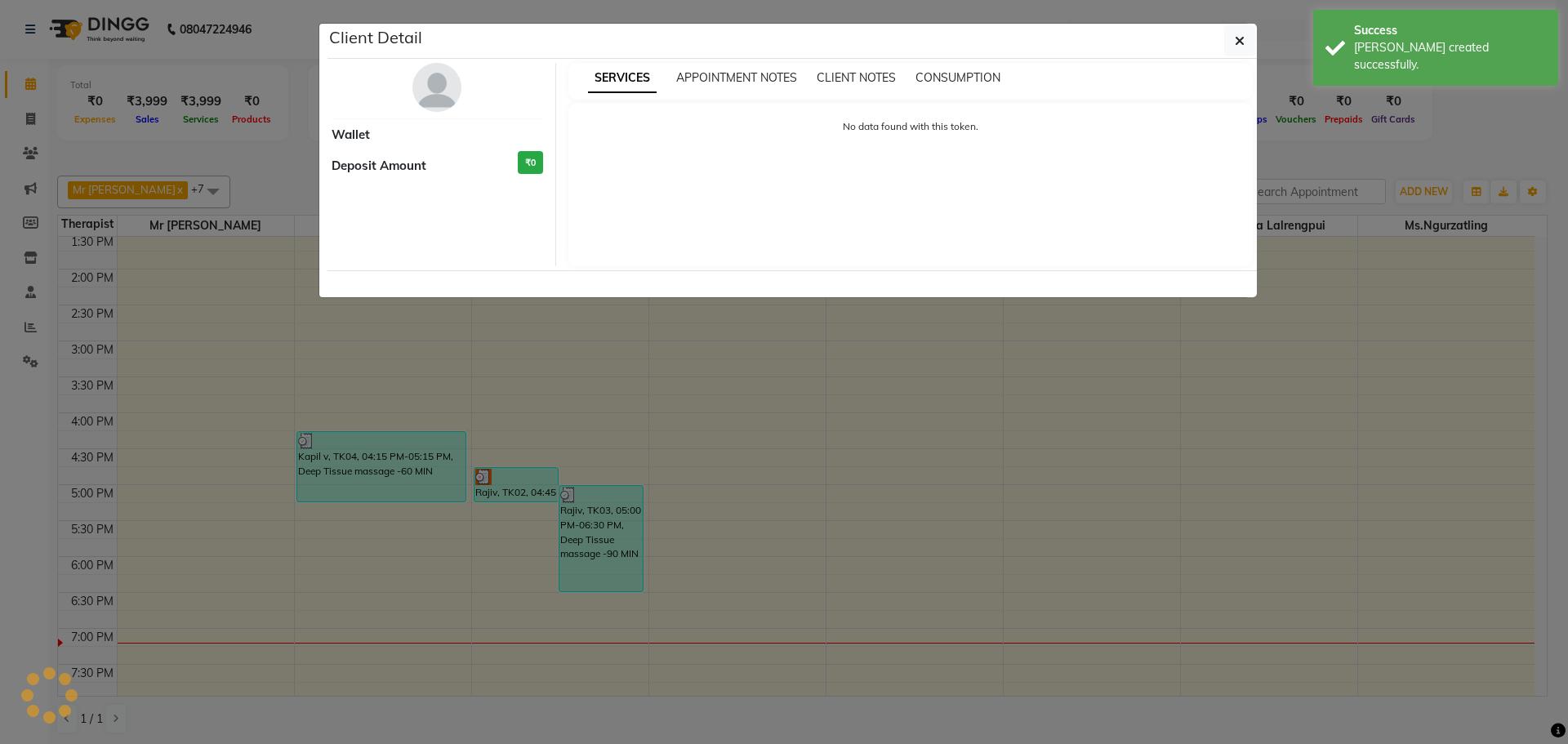
select select "3"
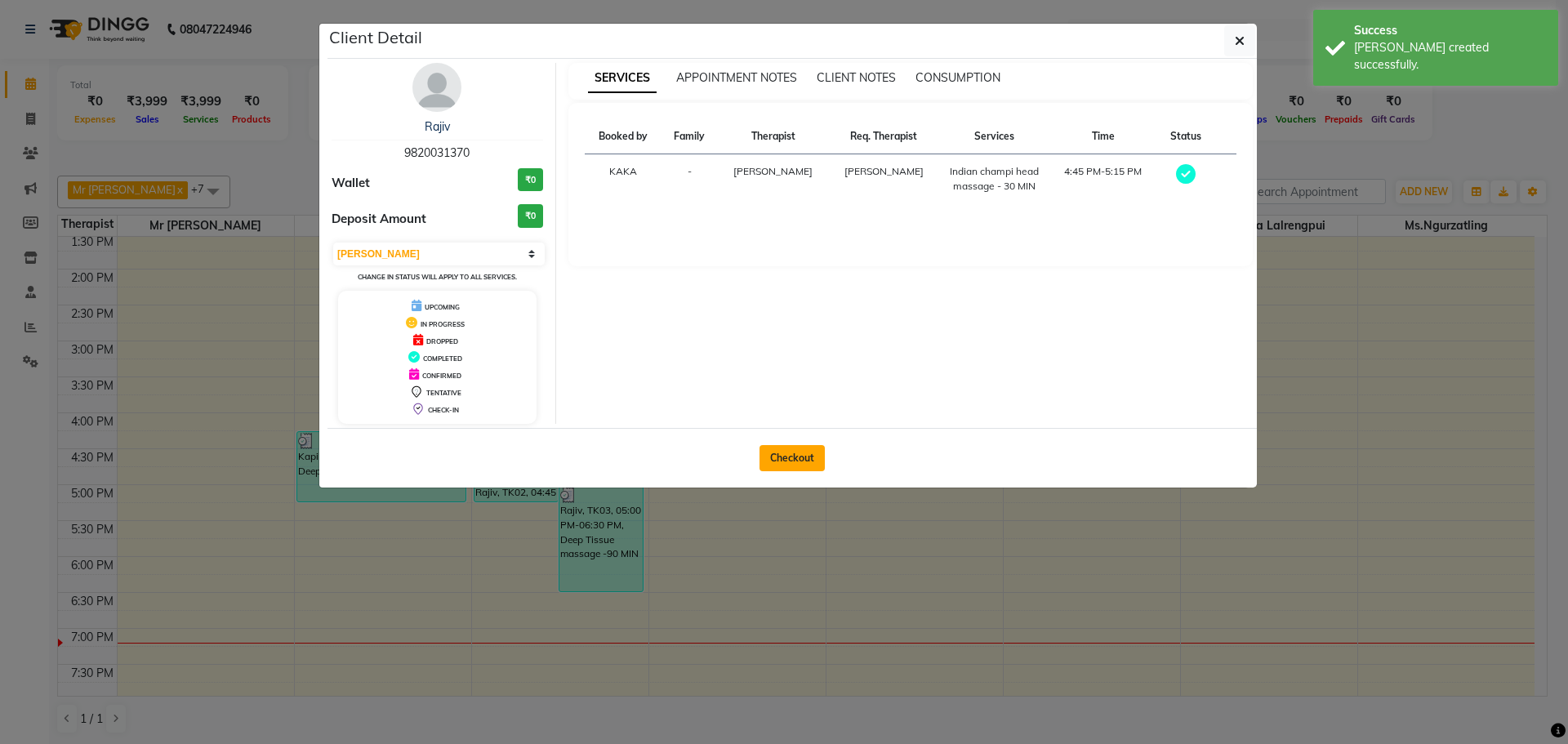
click at [783, 466] on button "Checkout" at bounding box center [793, 457] width 65 height 26
select select "service"
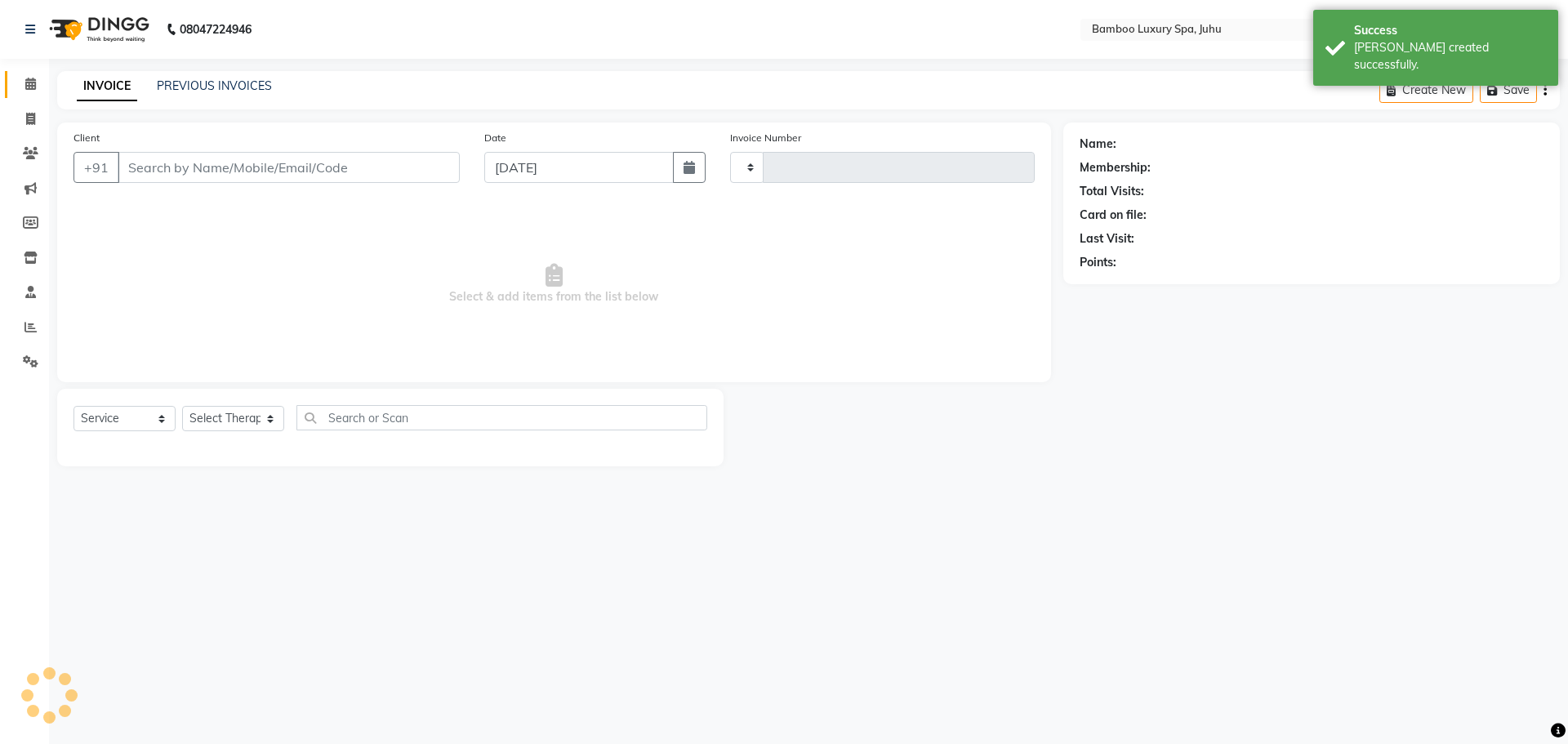
type input "0639"
select select "8043"
type input "98******70"
select select "75914"
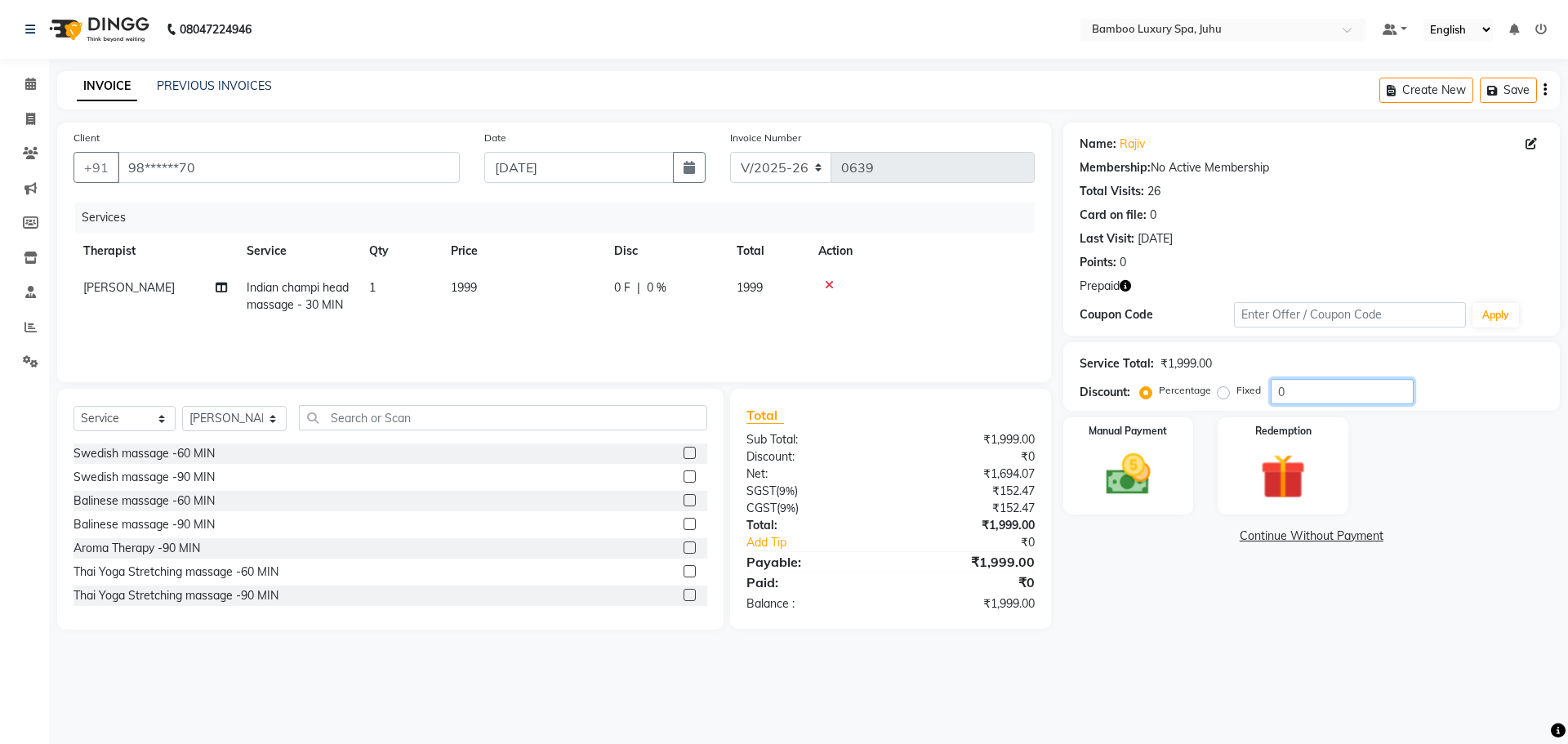
click at [1304, 390] on input "0" at bounding box center [1343, 392] width 143 height 26
click at [1129, 286] on icon "button" at bounding box center [1126, 286] width 11 height 11
drag, startPoint x: 1218, startPoint y: 393, endPoint x: 1287, endPoint y: 393, distance: 69.0
click at [1237, 393] on label "Fixed" at bounding box center [1249, 390] width 25 height 14
click at [1221, 393] on input "Fixed" at bounding box center [1227, 391] width 11 height 11
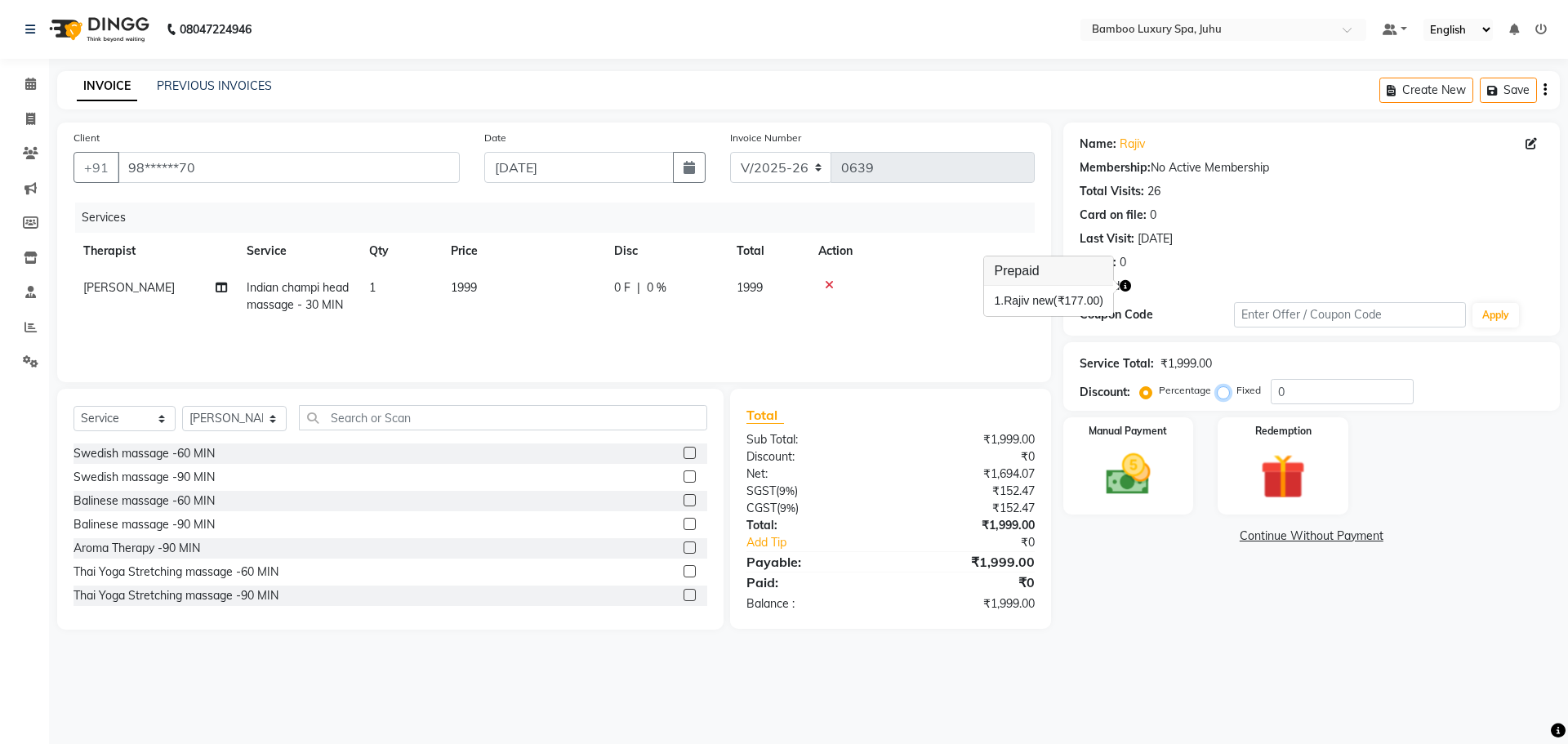
radio input "true"
drag, startPoint x: 1290, startPoint y: 393, endPoint x: 1262, endPoint y: 401, distance: 29.1
click at [1262, 401] on div "Percentage Fixed 0" at bounding box center [1279, 392] width 270 height 26
type input "1822"
click at [1124, 284] on icon "button" at bounding box center [1126, 286] width 11 height 11
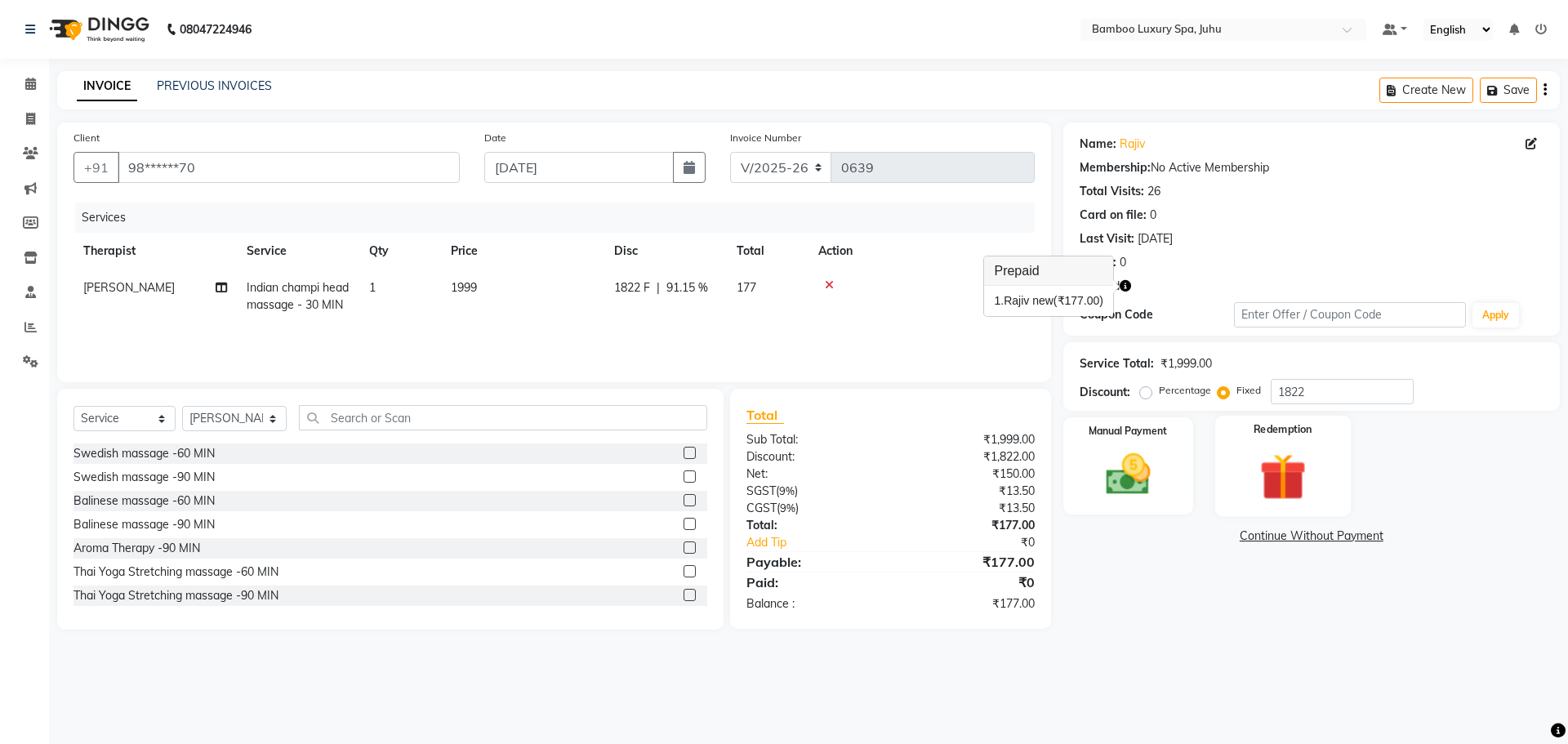
click at [1277, 491] on img at bounding box center [1283, 477] width 76 height 58
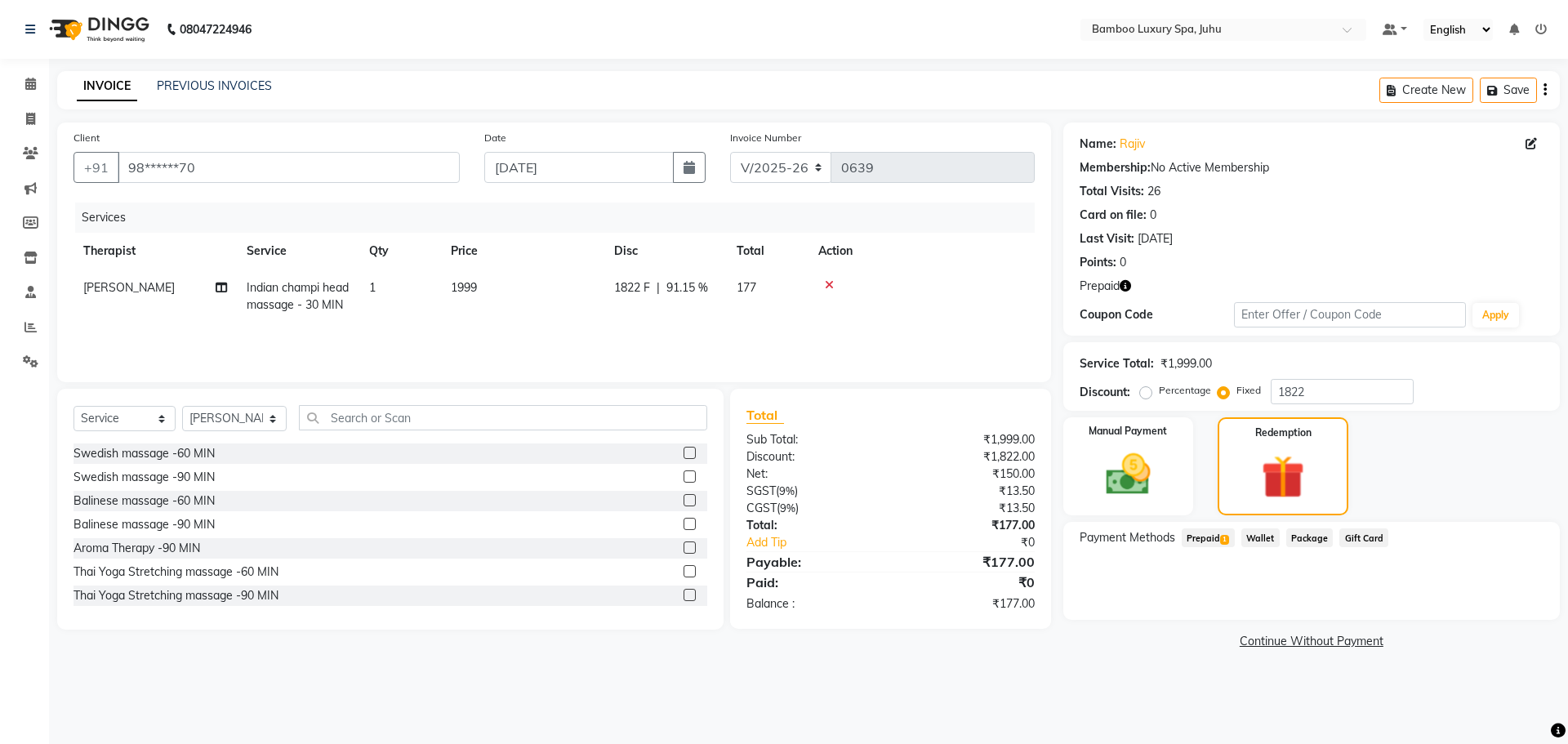
click at [1223, 535] on span "1" at bounding box center [1224, 540] width 9 height 10
click at [1507, 599] on button "Add" at bounding box center [1505, 604] width 59 height 28
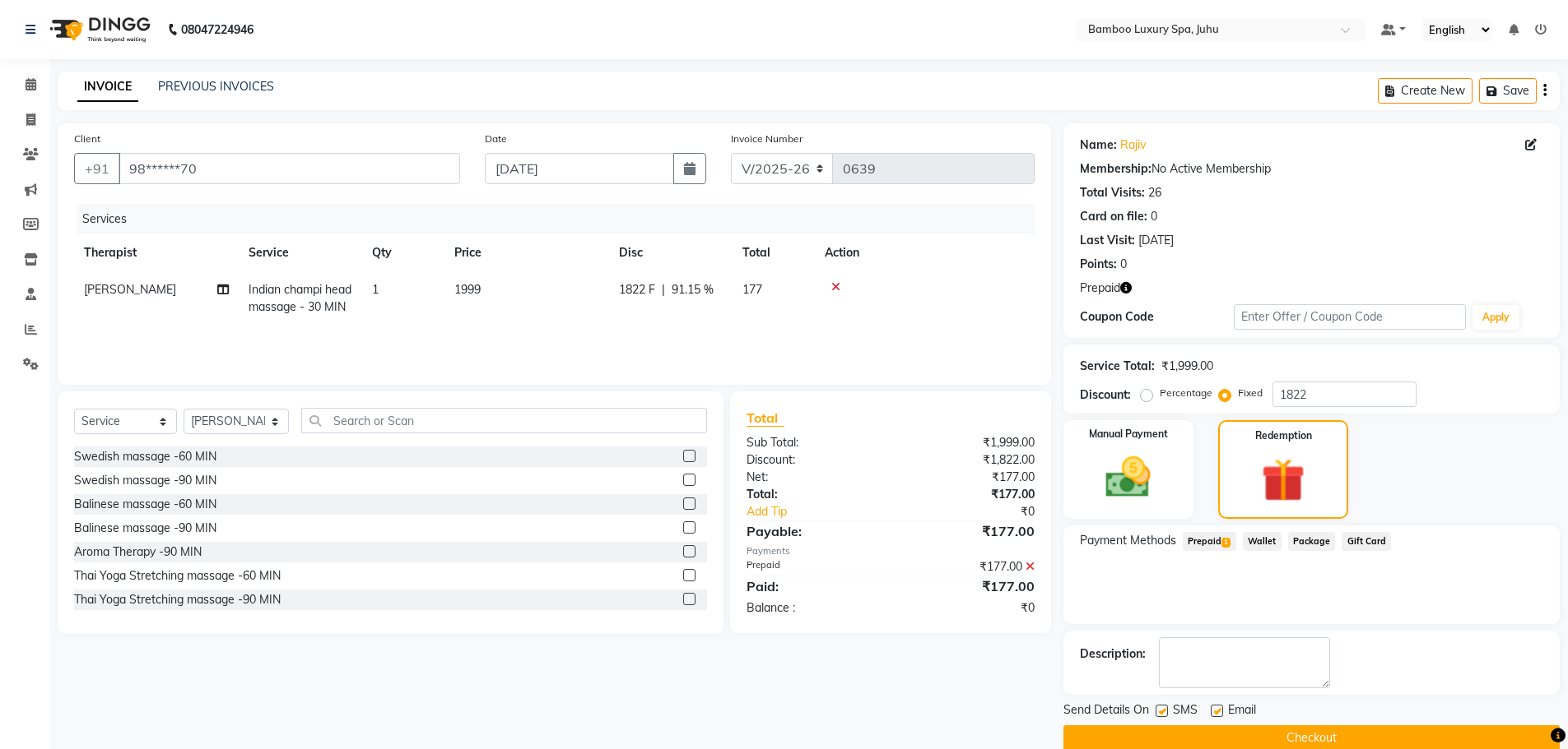
click at [1215, 711] on label at bounding box center [1216, 711] width 13 height 12
click at [1215, 711] on input "checkbox" at bounding box center [1215, 712] width 11 height 11
checkbox input "false"
click at [1163, 712] on label at bounding box center [1161, 711] width 13 height 12
click at [1163, 712] on input "checkbox" at bounding box center [1160, 712] width 11 height 11
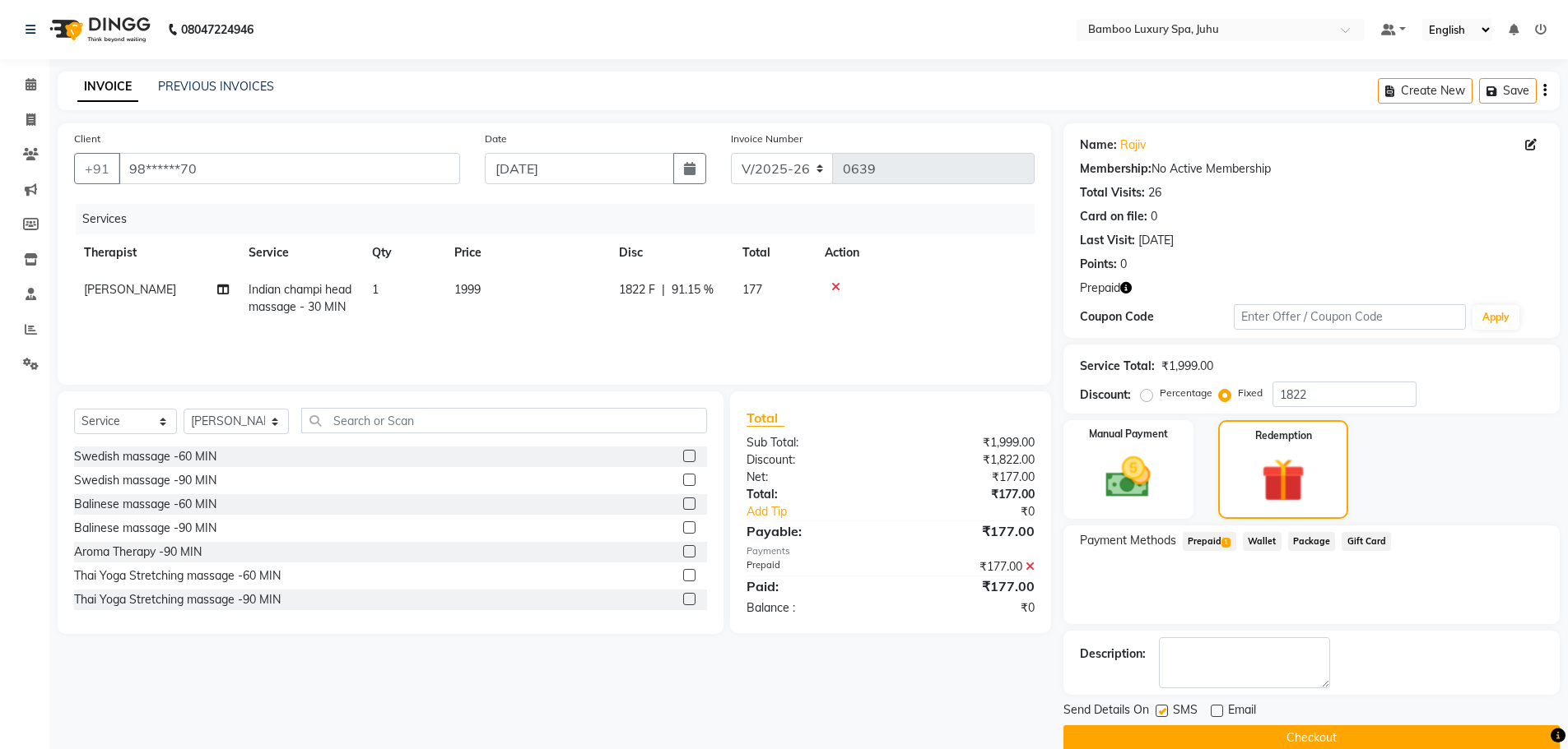
checkbox input "false"
click at [1213, 736] on button "Checkout" at bounding box center [1311, 737] width 496 height 26
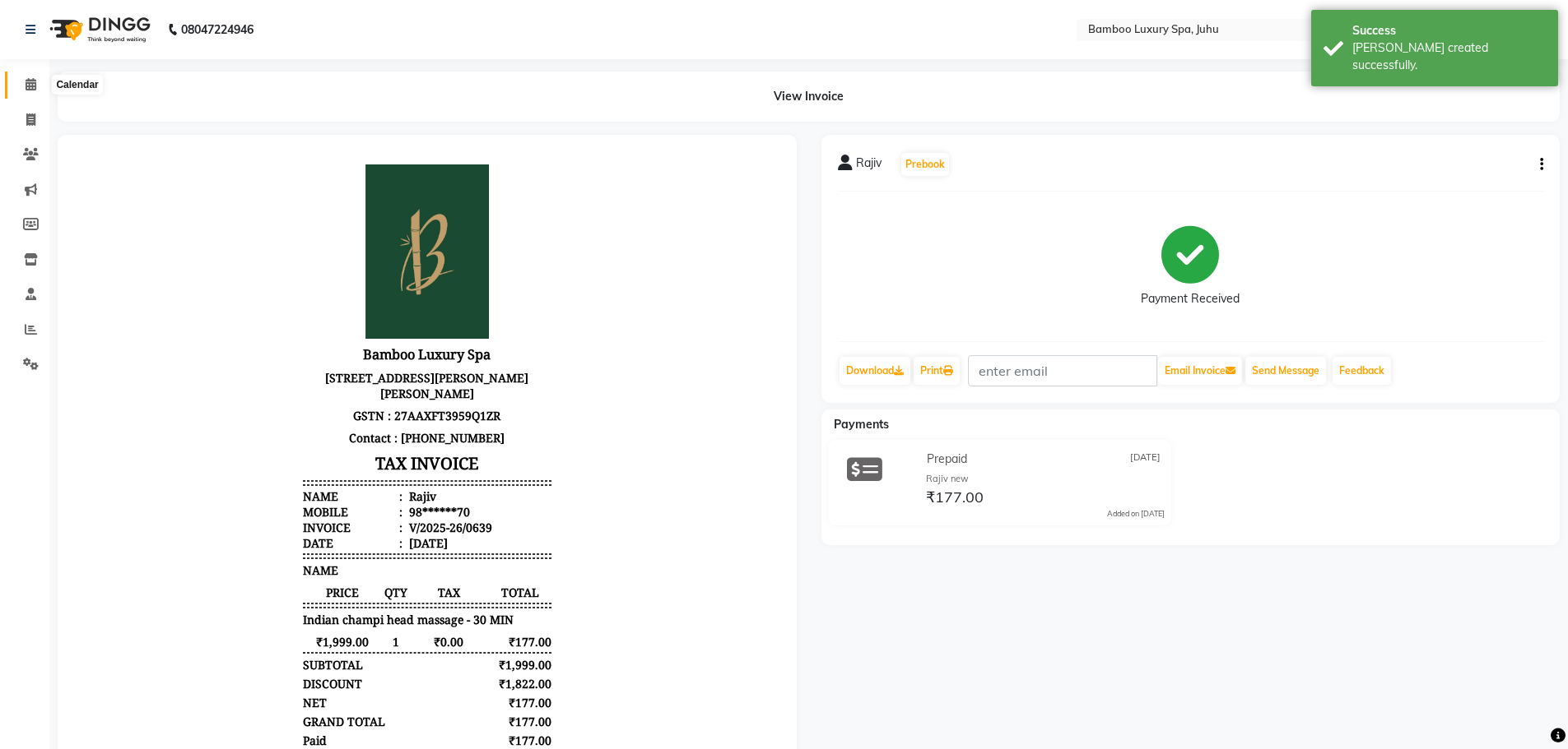
click at [37, 87] on icon at bounding box center [31, 84] width 11 height 12
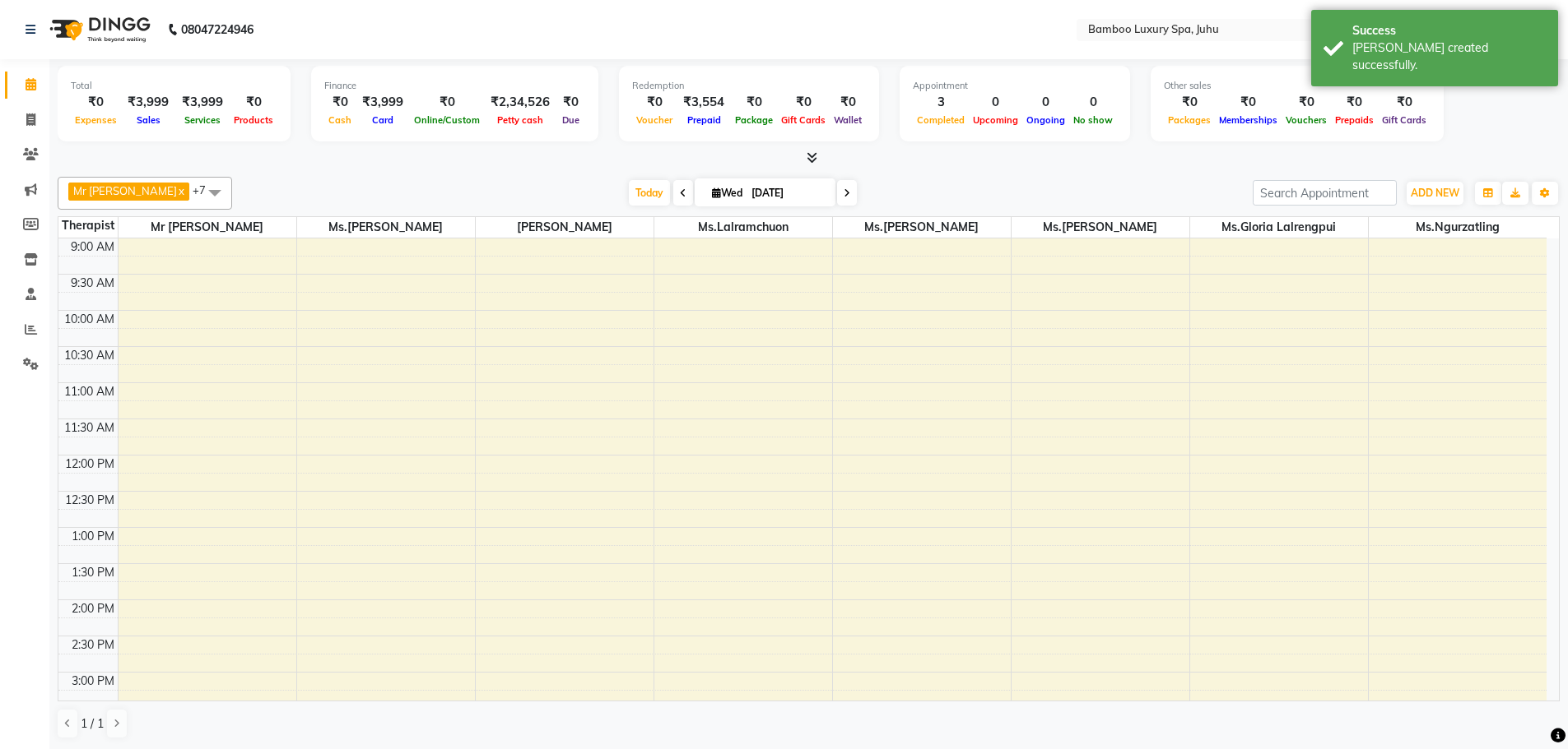
click at [778, 191] on input "[DATE]" at bounding box center [788, 193] width 83 height 25
select select "9"
select select "2025"
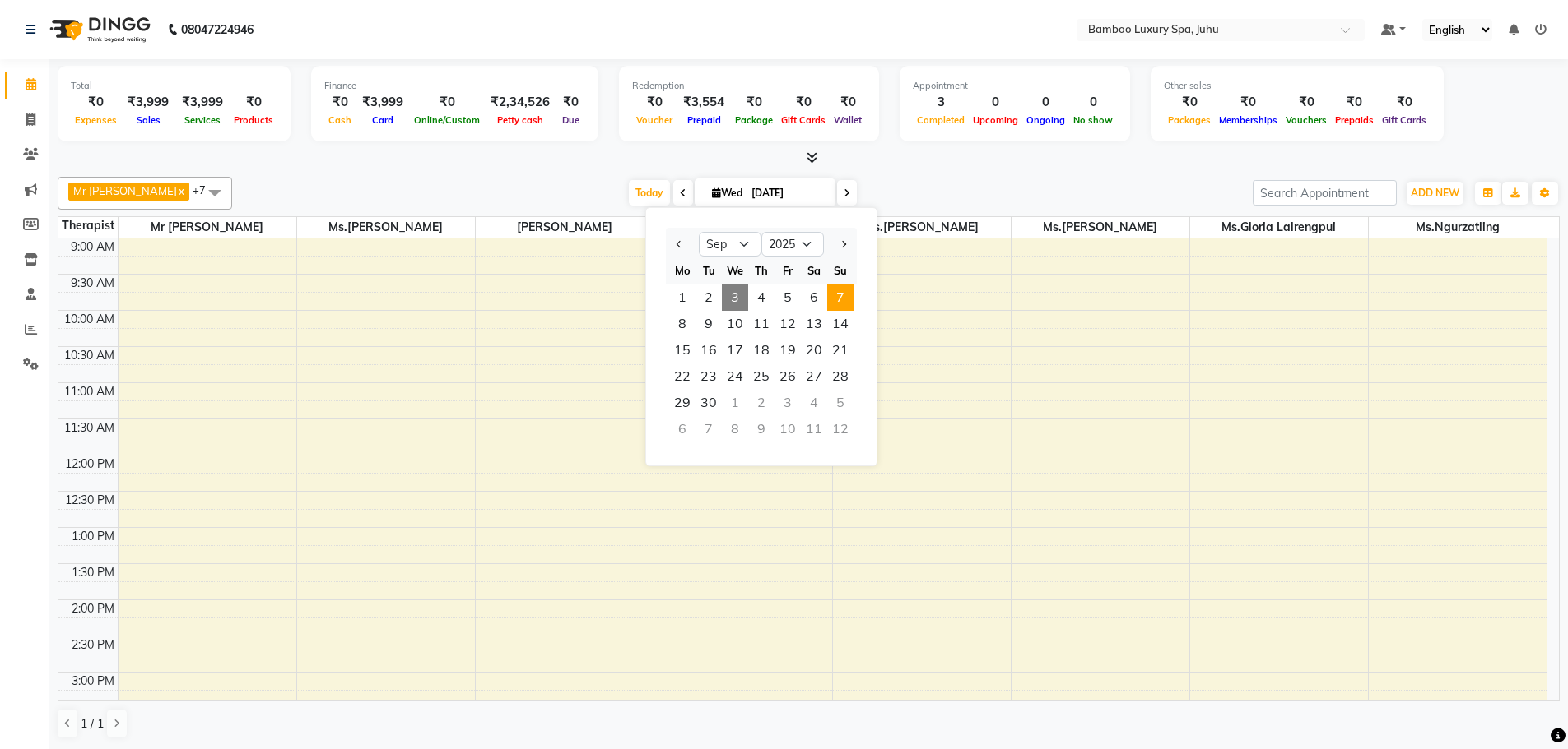
click at [838, 299] on span "7" at bounding box center [840, 297] width 26 height 26
type input "[DATE]"
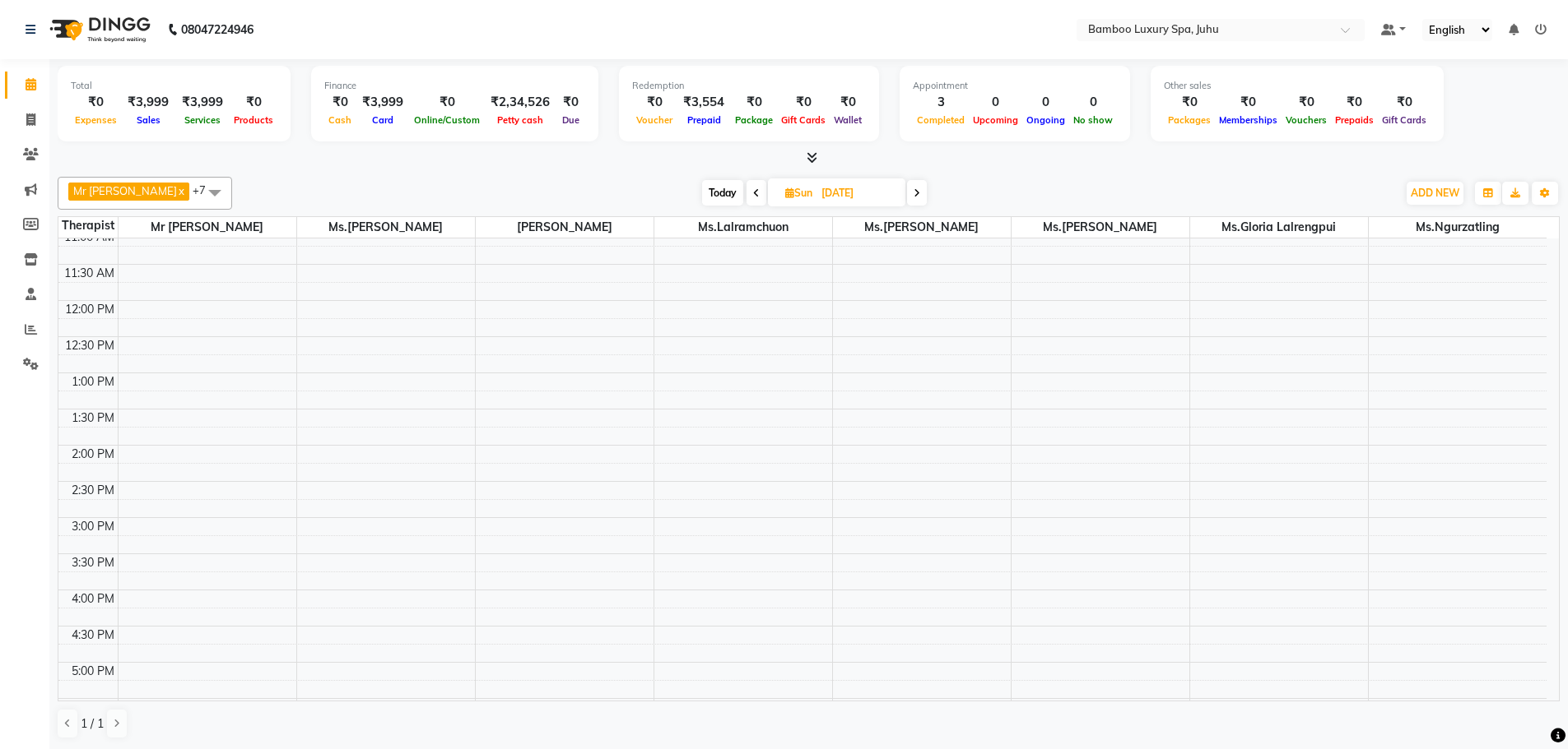
scroll to position [57, 0]
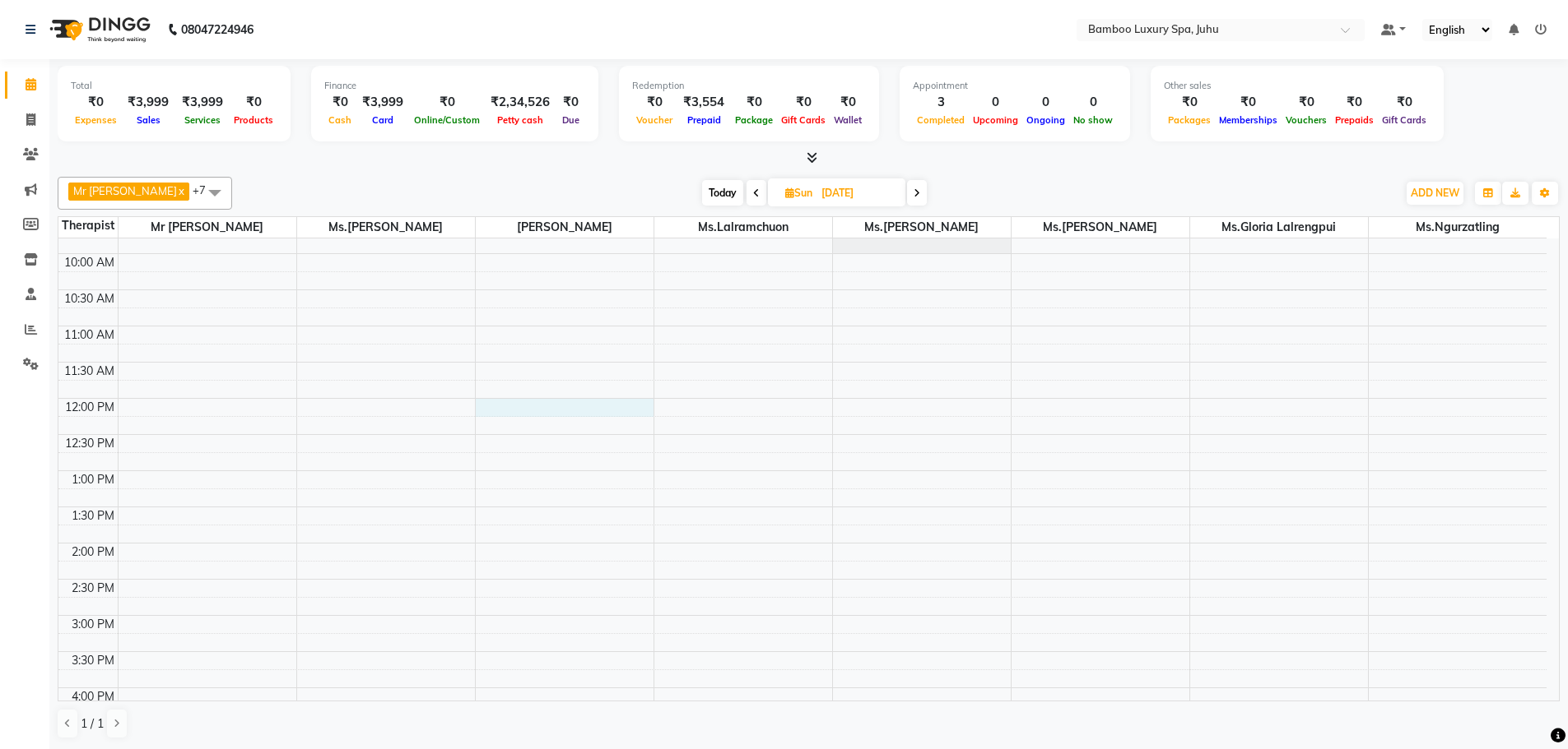
click at [515, 412] on div "9:00 AM 9:30 AM 10:00 AM 10:30 AM 11:00 AM 11:30 AM 12:00 PM 12:30 PM 1:00 PM 1…" at bounding box center [802, 687] width 1488 height 1012
select select "75914"
select select "tentative"
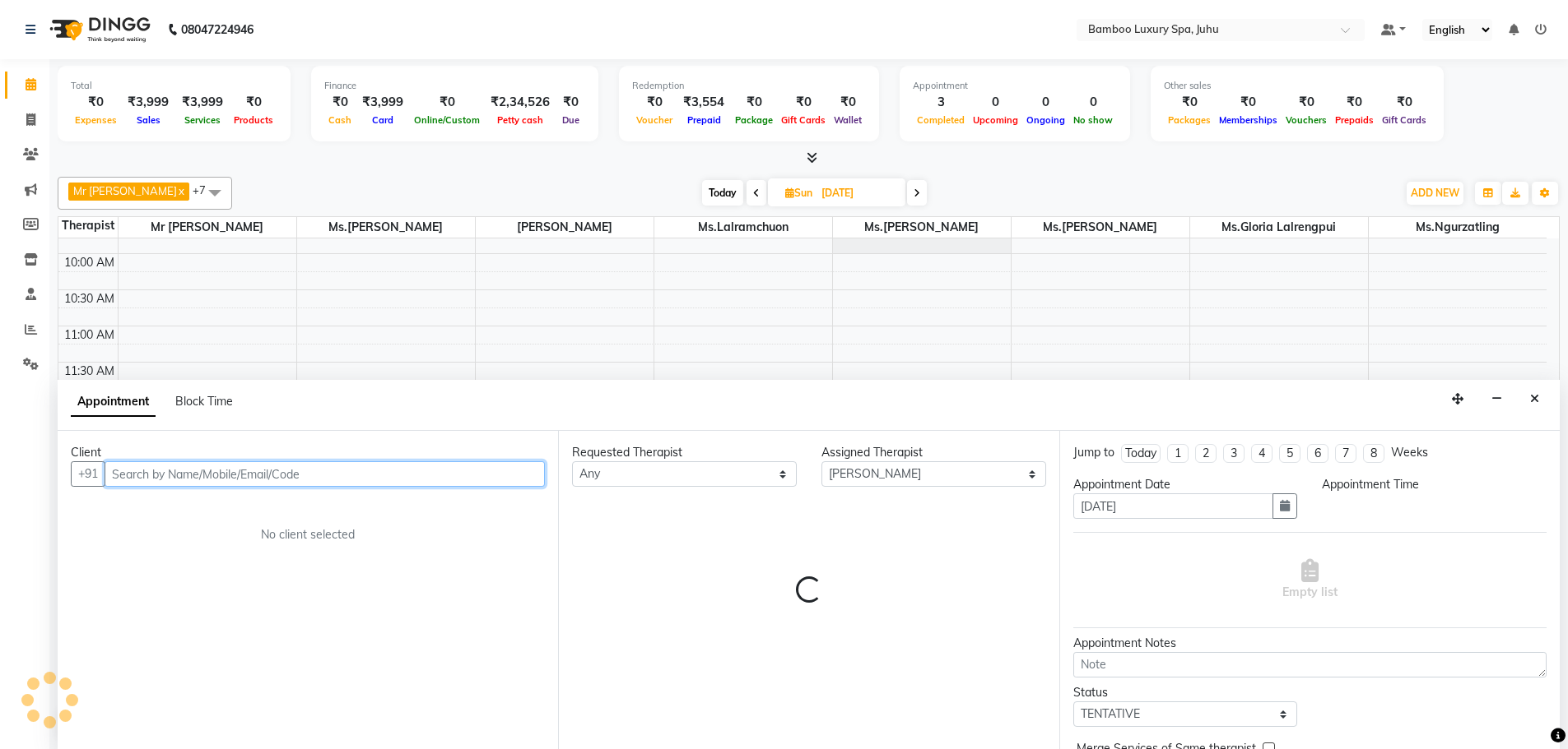
select select "720"
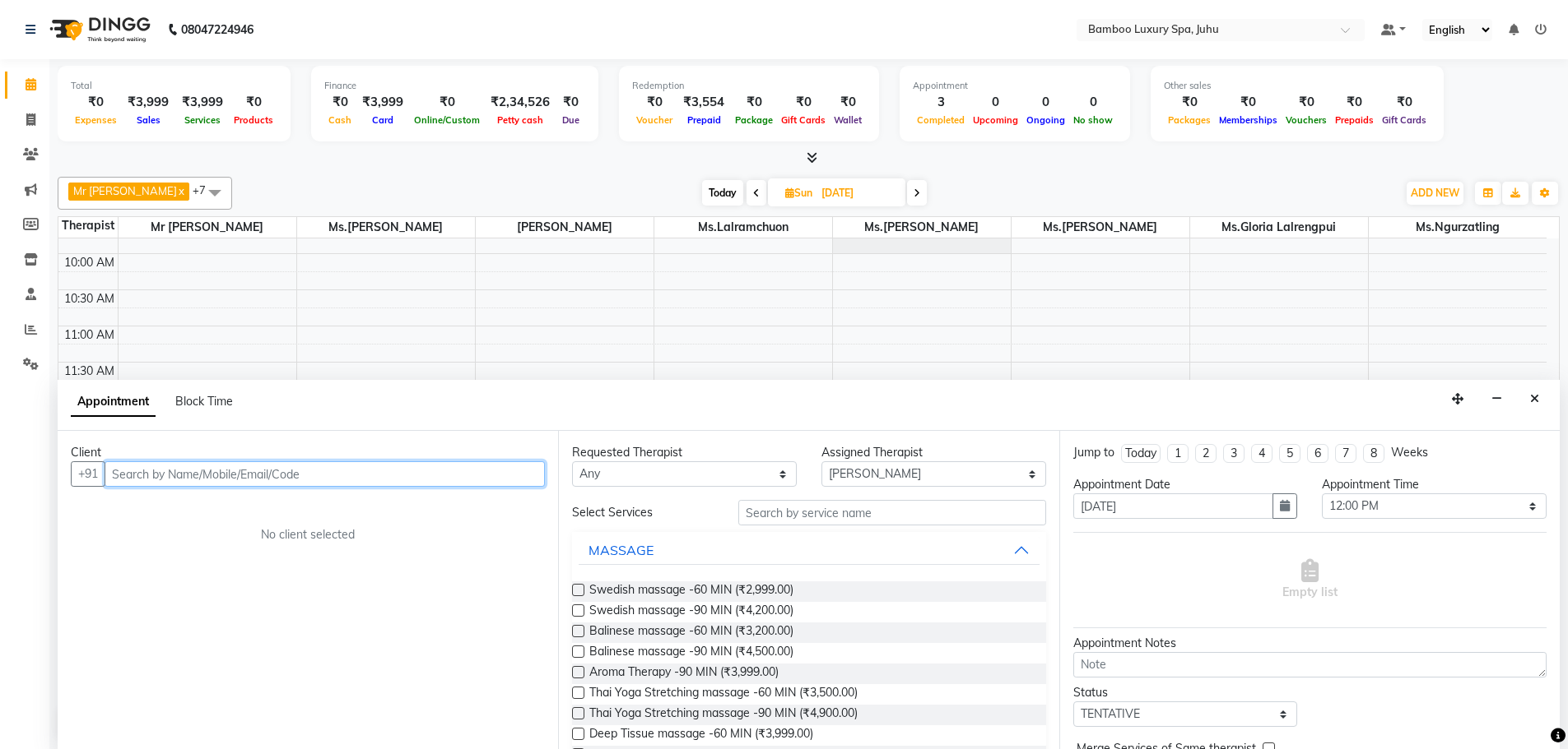
scroll to position [1, 0]
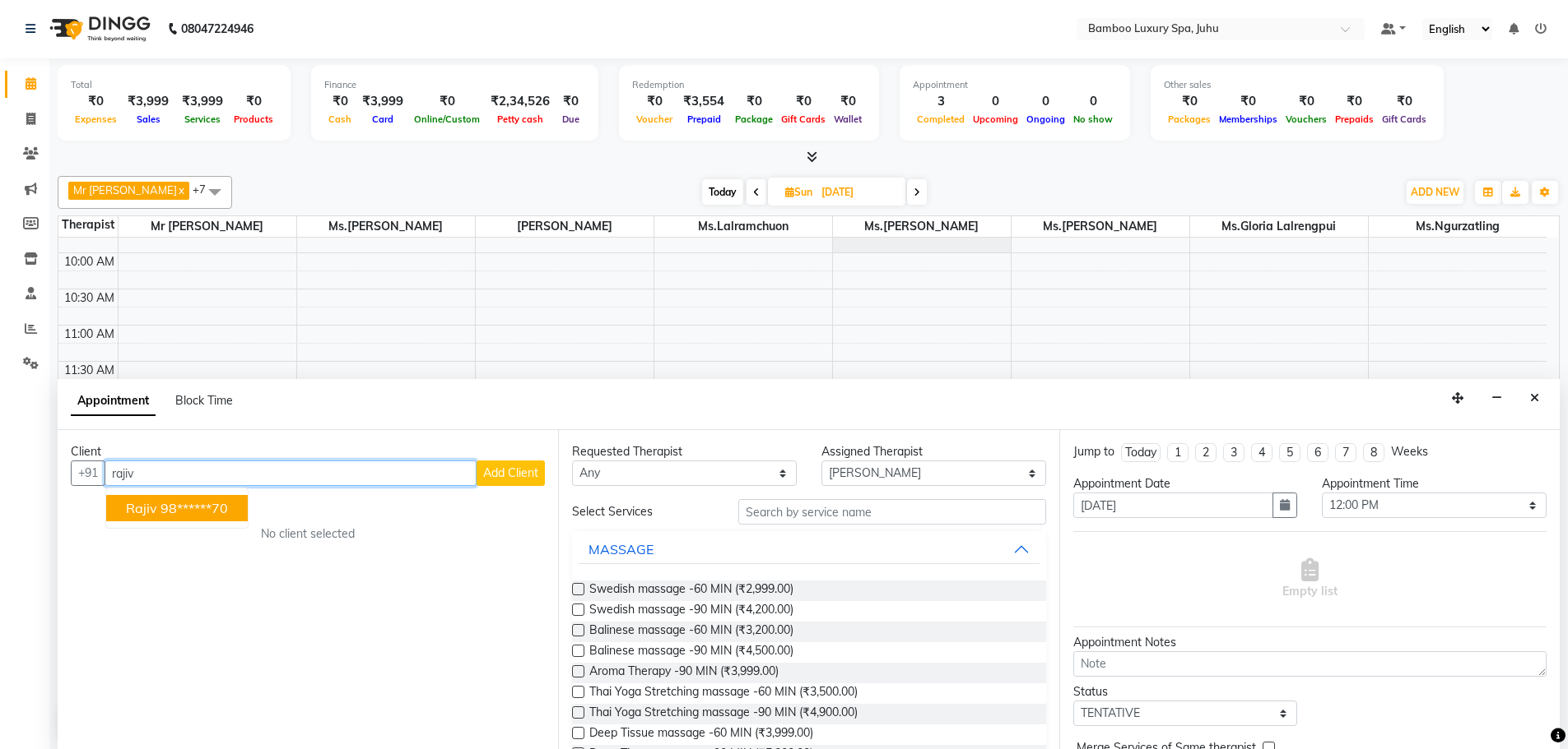
click at [192, 519] on button "Rajiv 98******70" at bounding box center [176, 508] width 141 height 26
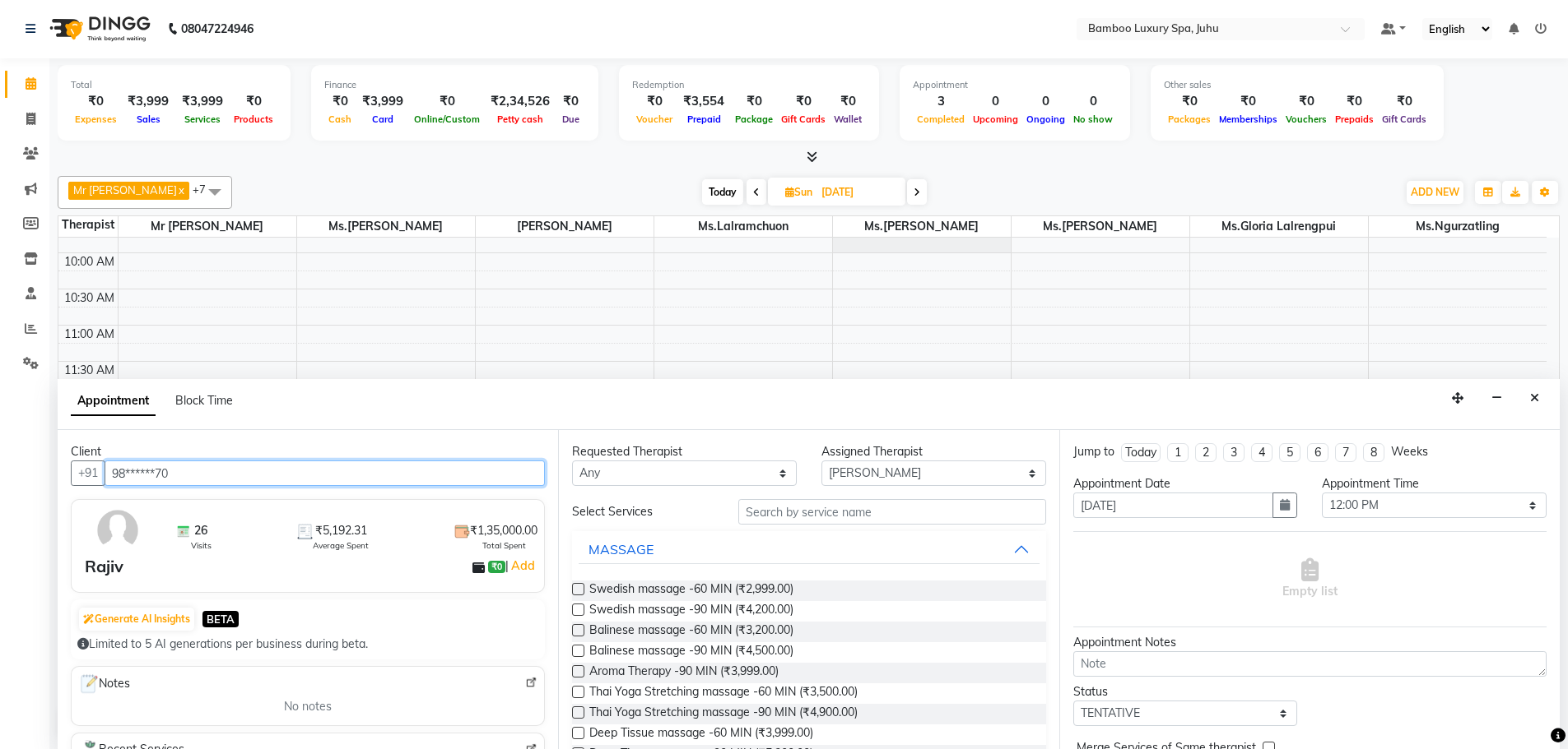
type input "98******70"
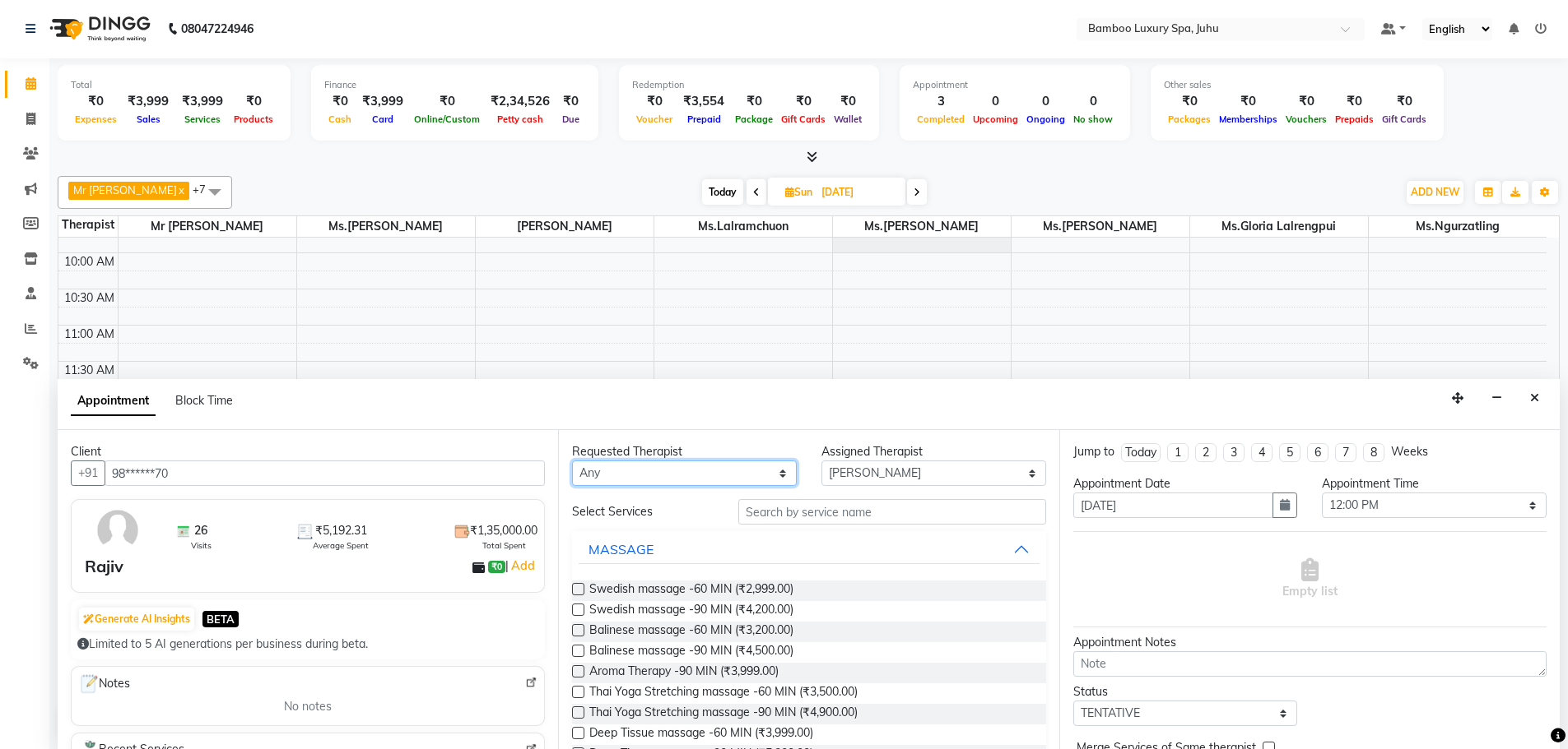
click at [707, 463] on select "Any [PERSON_NAME] Sanate Mr [PERSON_NAME] Thiek Ms.[PERSON_NAME] Ms.[PERSON_NAM…" at bounding box center [685, 473] width 225 height 26
select select "75914"
click at [572, 461] on select "Any [PERSON_NAME] Sanate Mr [PERSON_NAME] Thiek Ms.[PERSON_NAME] Ms.[PERSON_NAM…" at bounding box center [685, 473] width 225 height 26
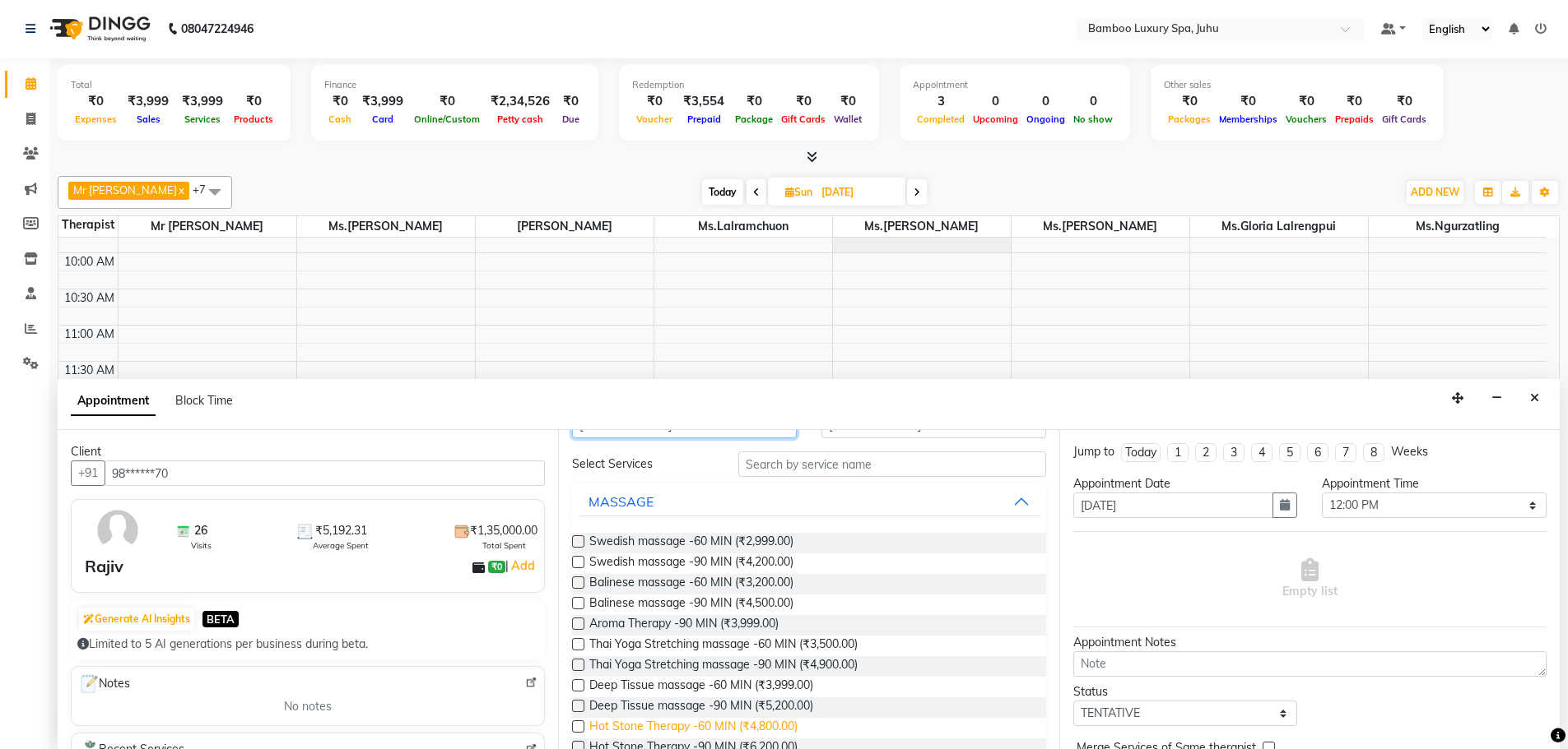
scroll to position [83, 0]
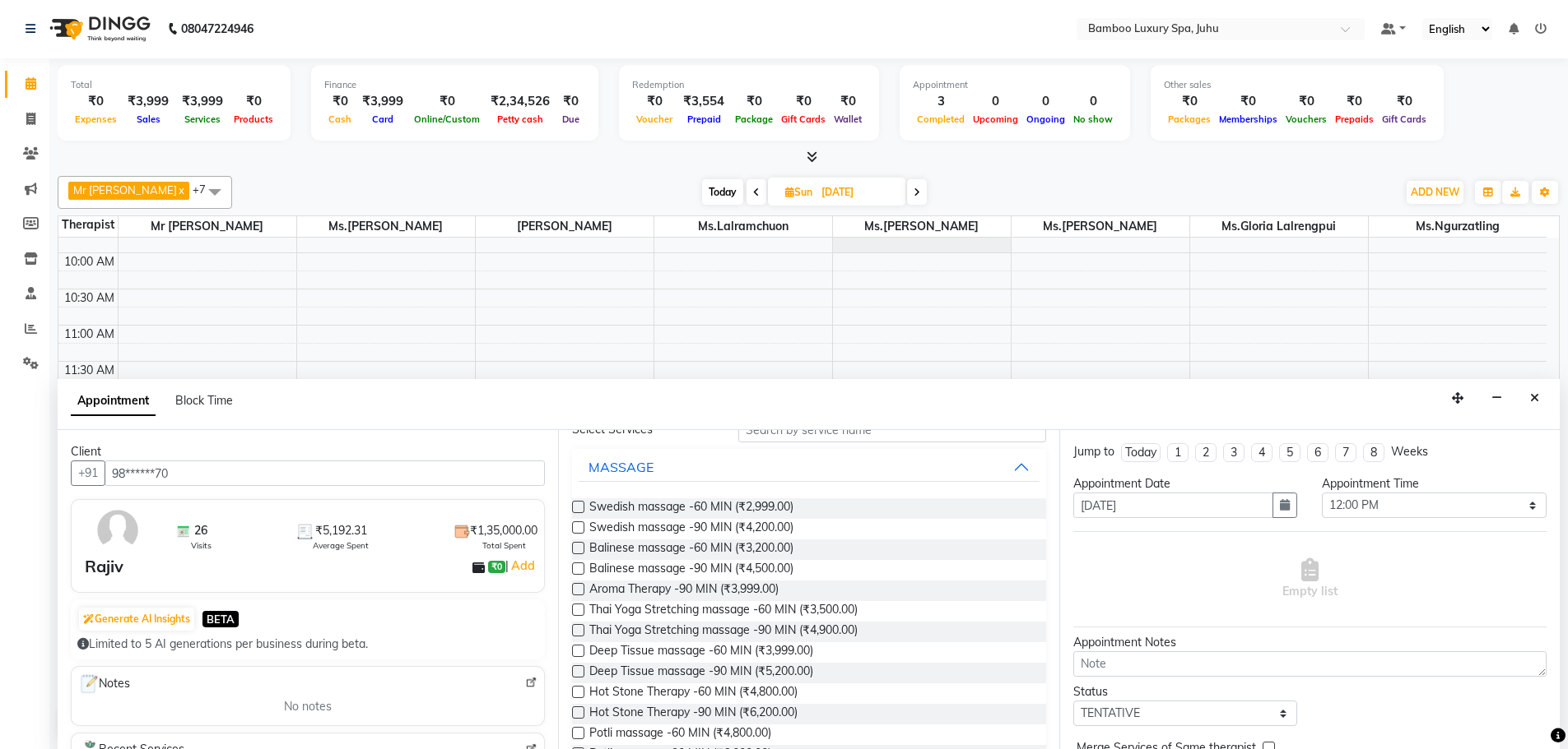
click at [577, 671] on label at bounding box center [578, 671] width 13 height 12
click at [577, 671] on input "checkbox" at bounding box center [577, 673] width 11 height 11
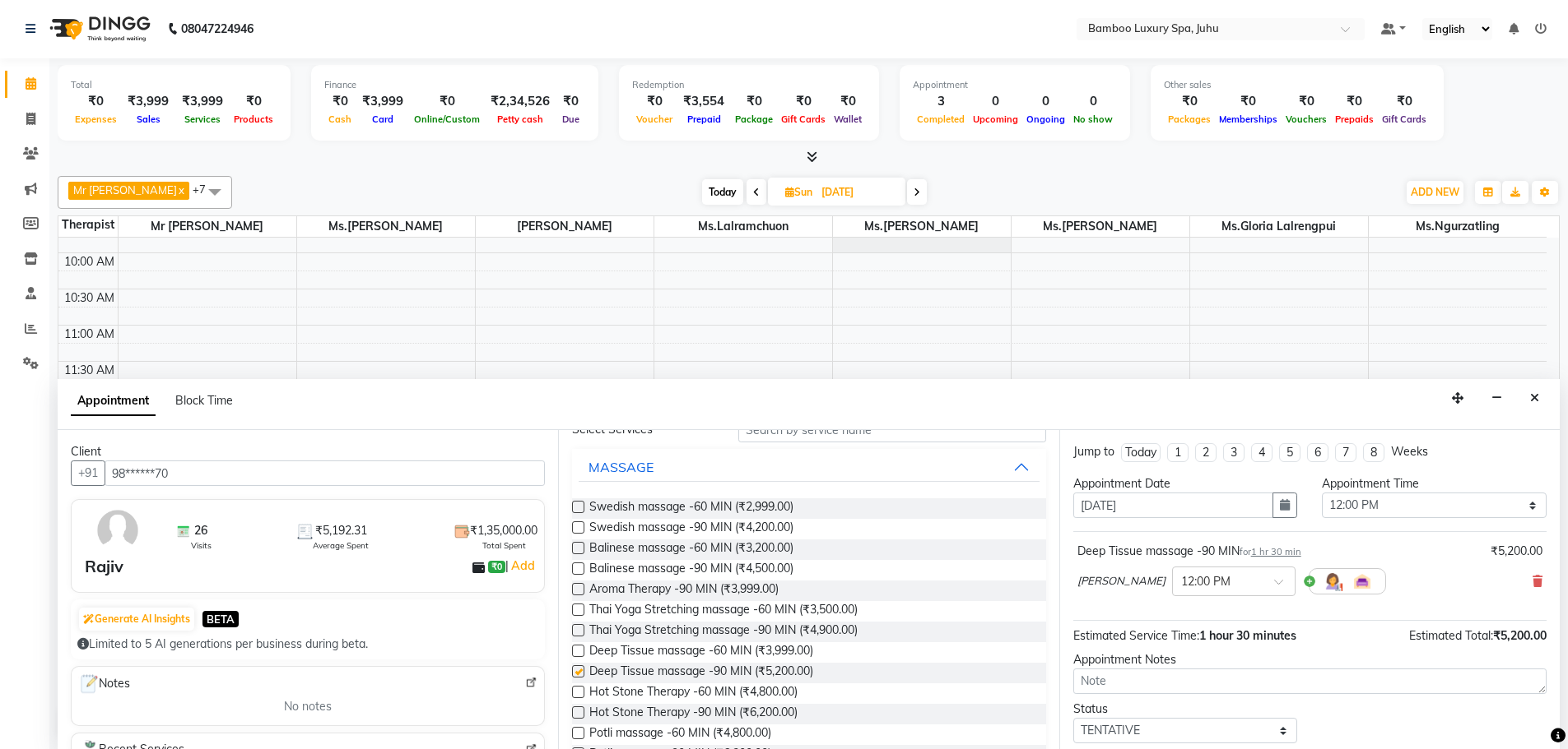
checkbox input "false"
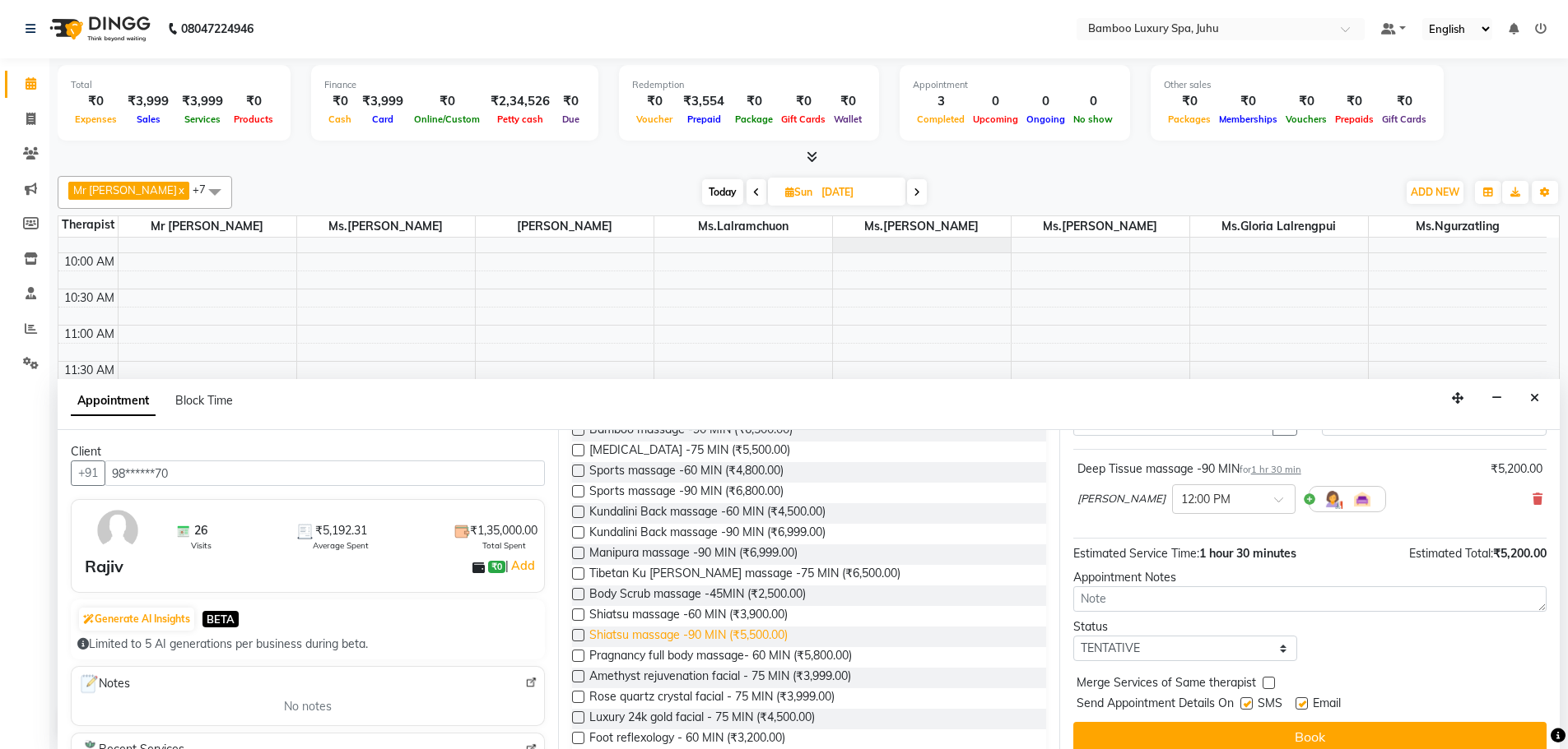
scroll to position [412, 0]
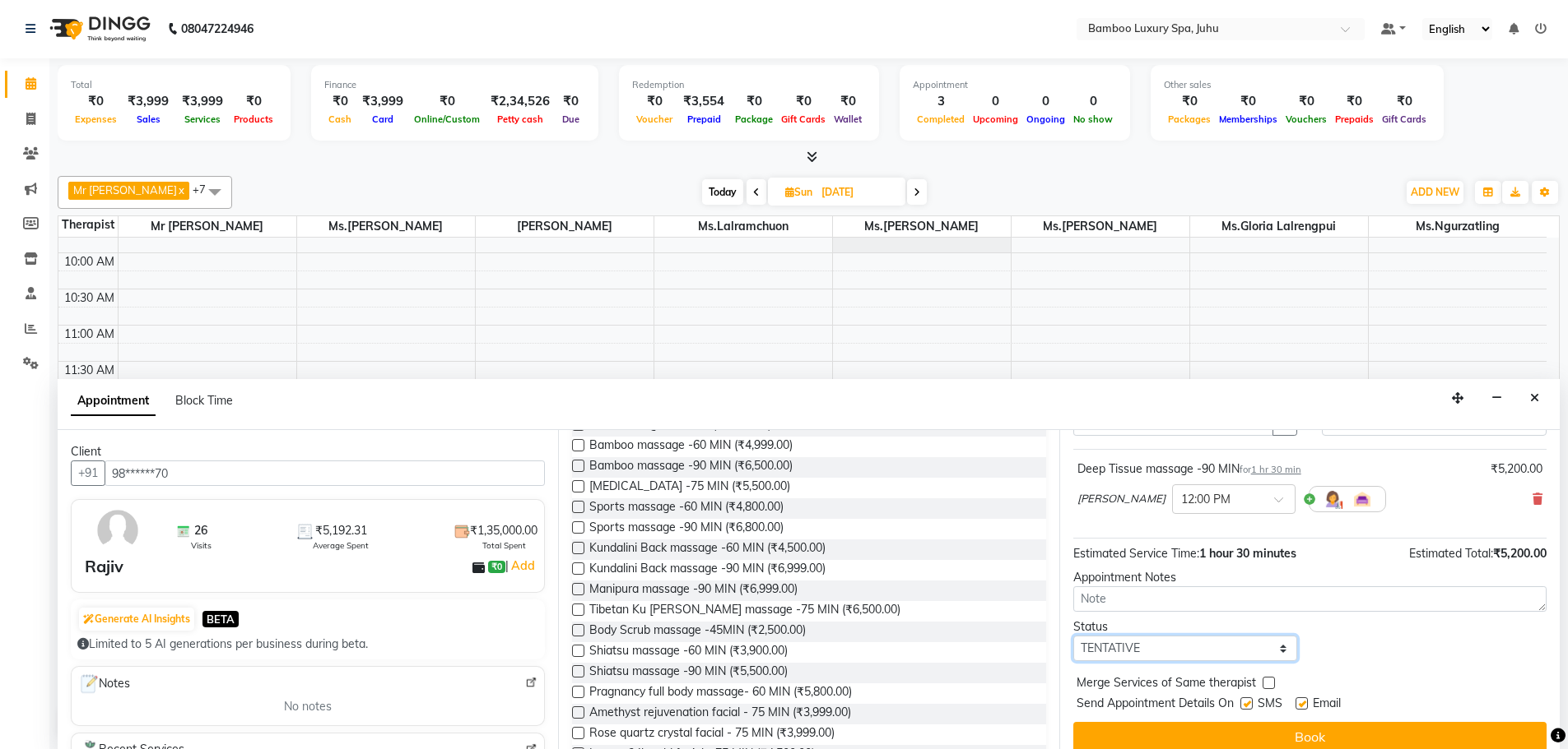
click at [1176, 651] on select "Select TENTATIVE CONFIRM UPCOMING" at bounding box center [1185, 648] width 225 height 26
click at [1341, 687] on div "Merge Services of Same therapist" at bounding box center [1309, 684] width 473 height 20
click at [1302, 704] on label at bounding box center [1301, 703] width 13 height 12
click at [1302, 704] on input "checkbox" at bounding box center [1300, 705] width 11 height 11
checkbox input "false"
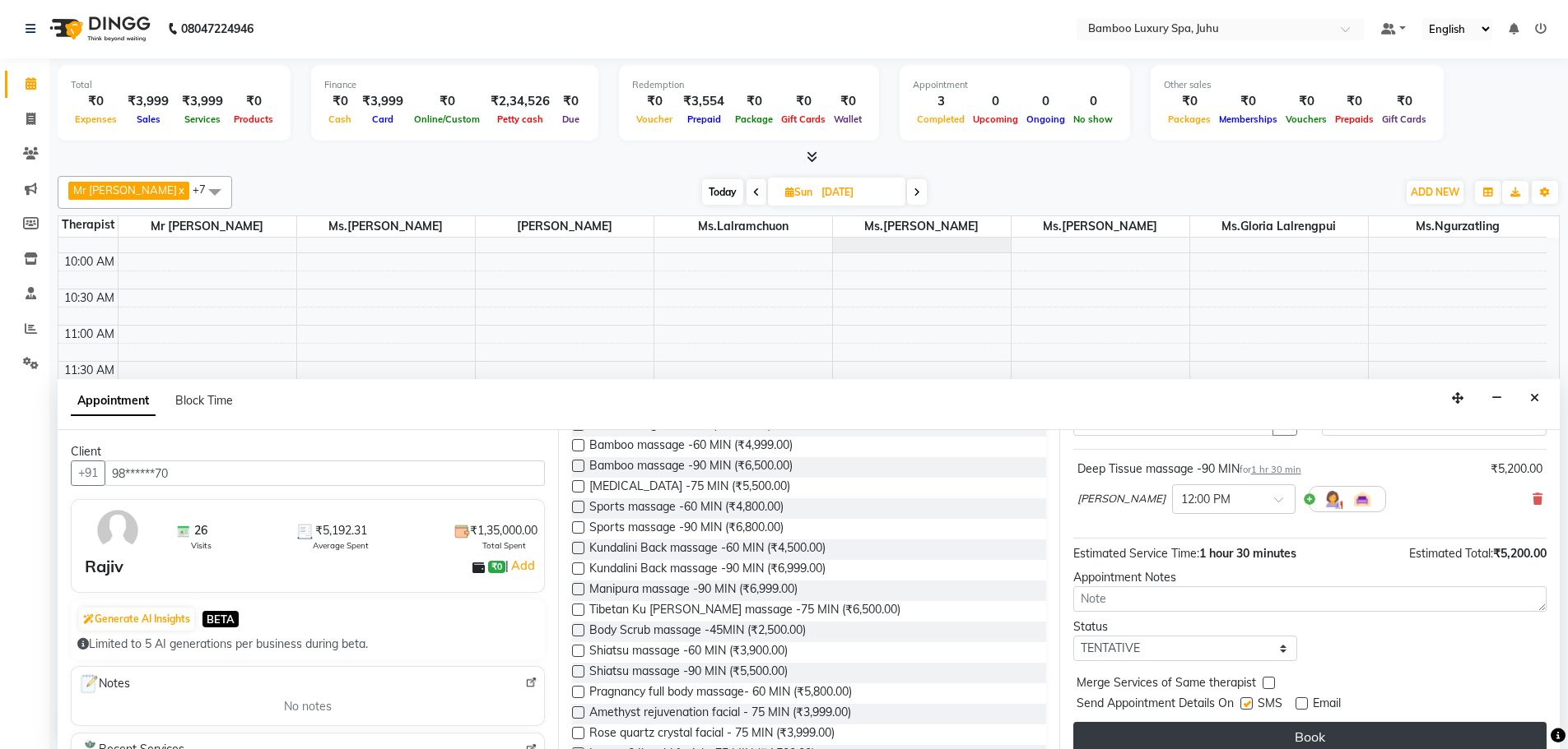
click at [1277, 737] on button "Book" at bounding box center [1309, 737] width 473 height 30
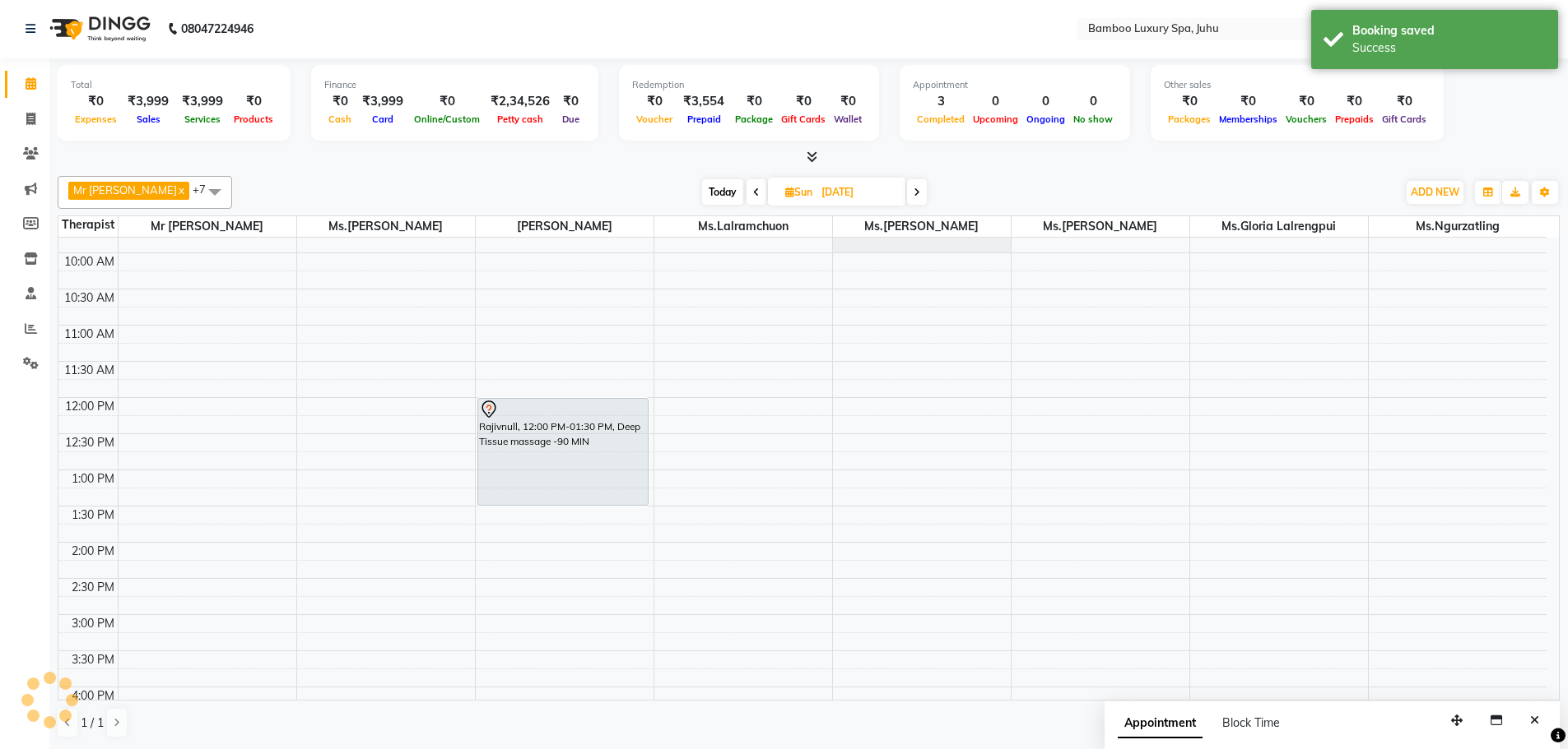
scroll to position [0, 0]
click at [507, 441] on div "Rajivnull, 12:00 PM-01:30 PM, Deep Tissue massage -90 MIN" at bounding box center [563, 453] width 170 height 106
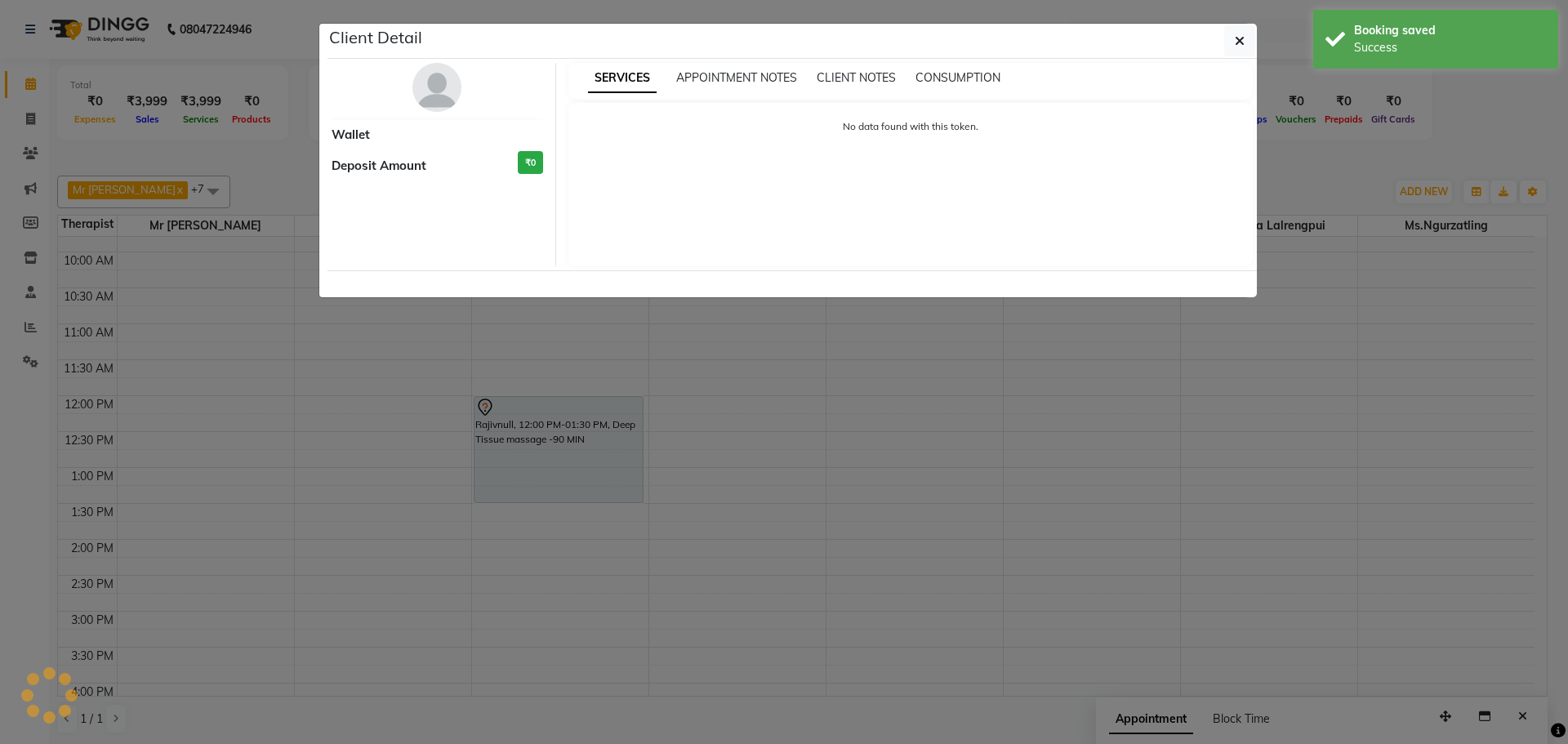
select select "7"
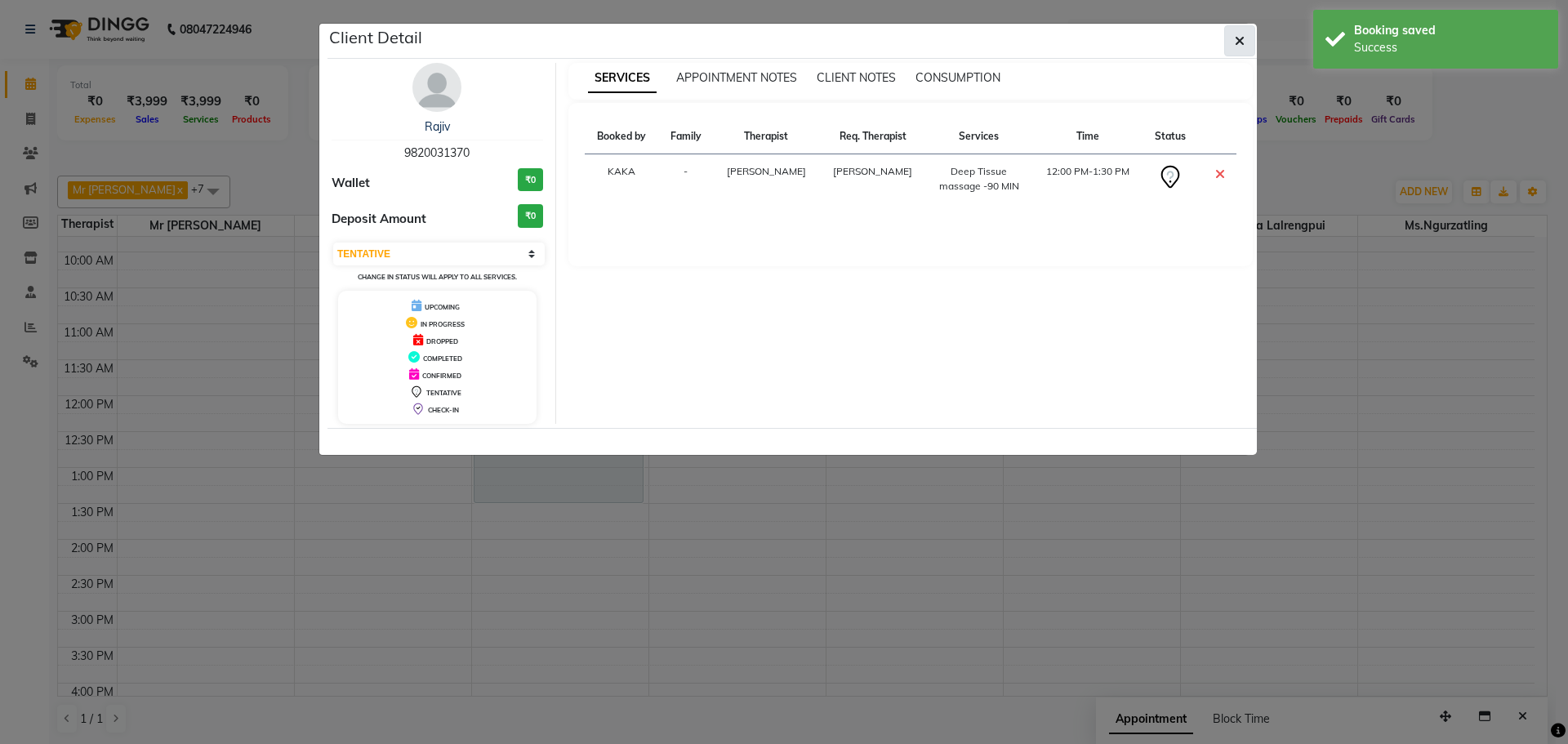
click at [1232, 34] on button "button" at bounding box center [1240, 41] width 32 height 32
